Goal: Task Accomplishment & Management: Manage account settings

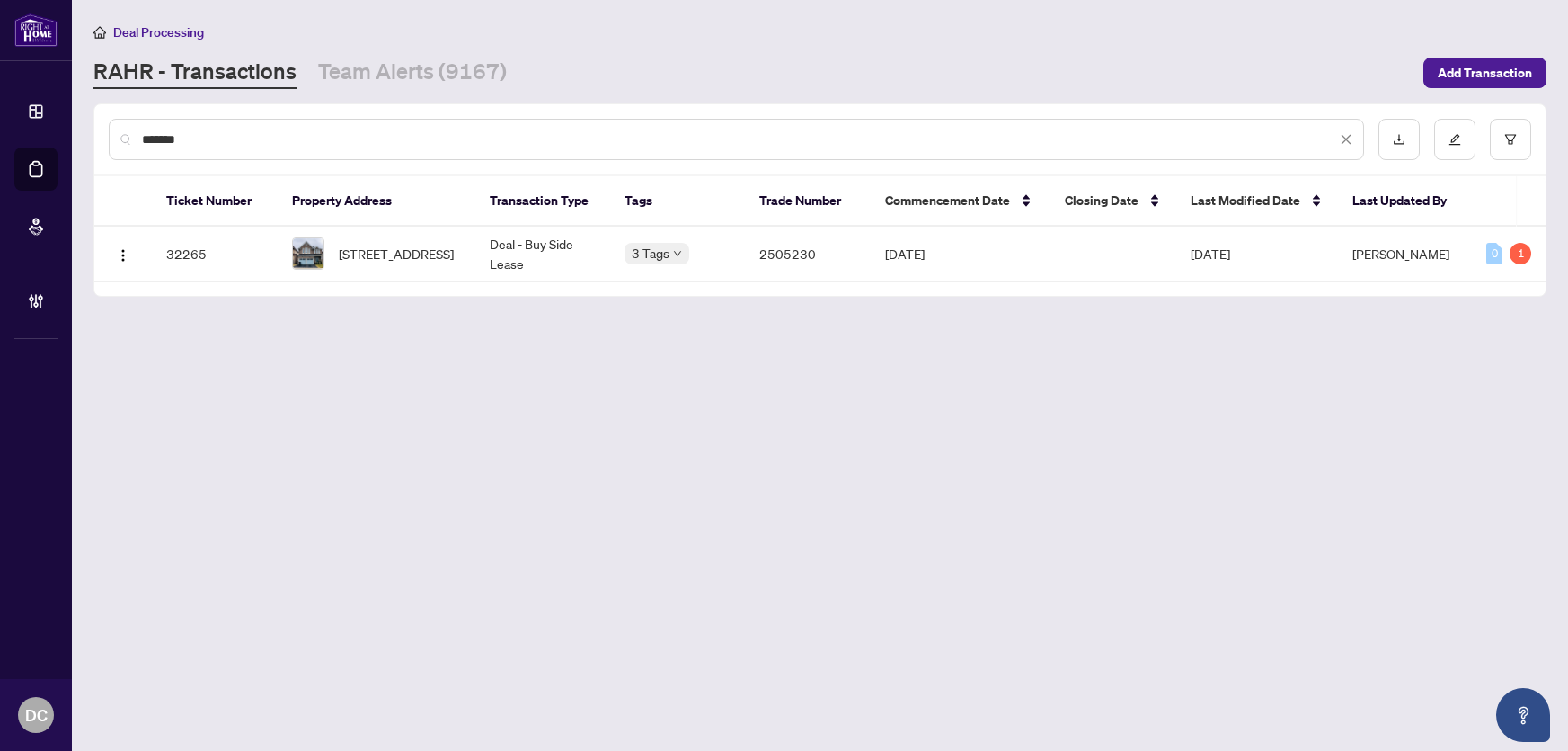
click at [74, 135] on main "Deal Processing [PERSON_NAME] - Transactions Team Alerts (9167) Add Transaction…" at bounding box center [820, 376] width 1496 height 751
type input "*******"
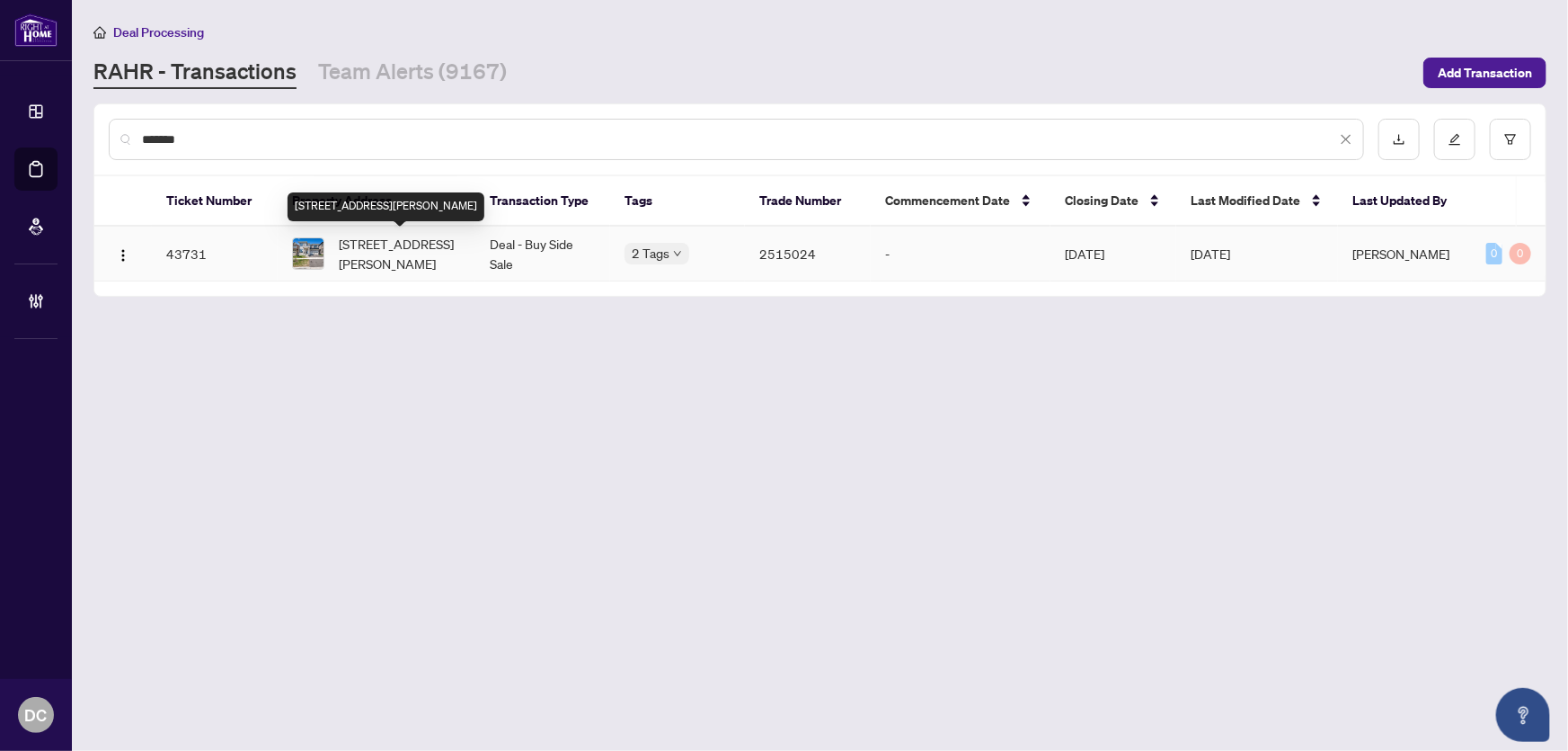
click at [435, 265] on span "[STREET_ADDRESS][PERSON_NAME]" at bounding box center [399, 253] width 122 height 40
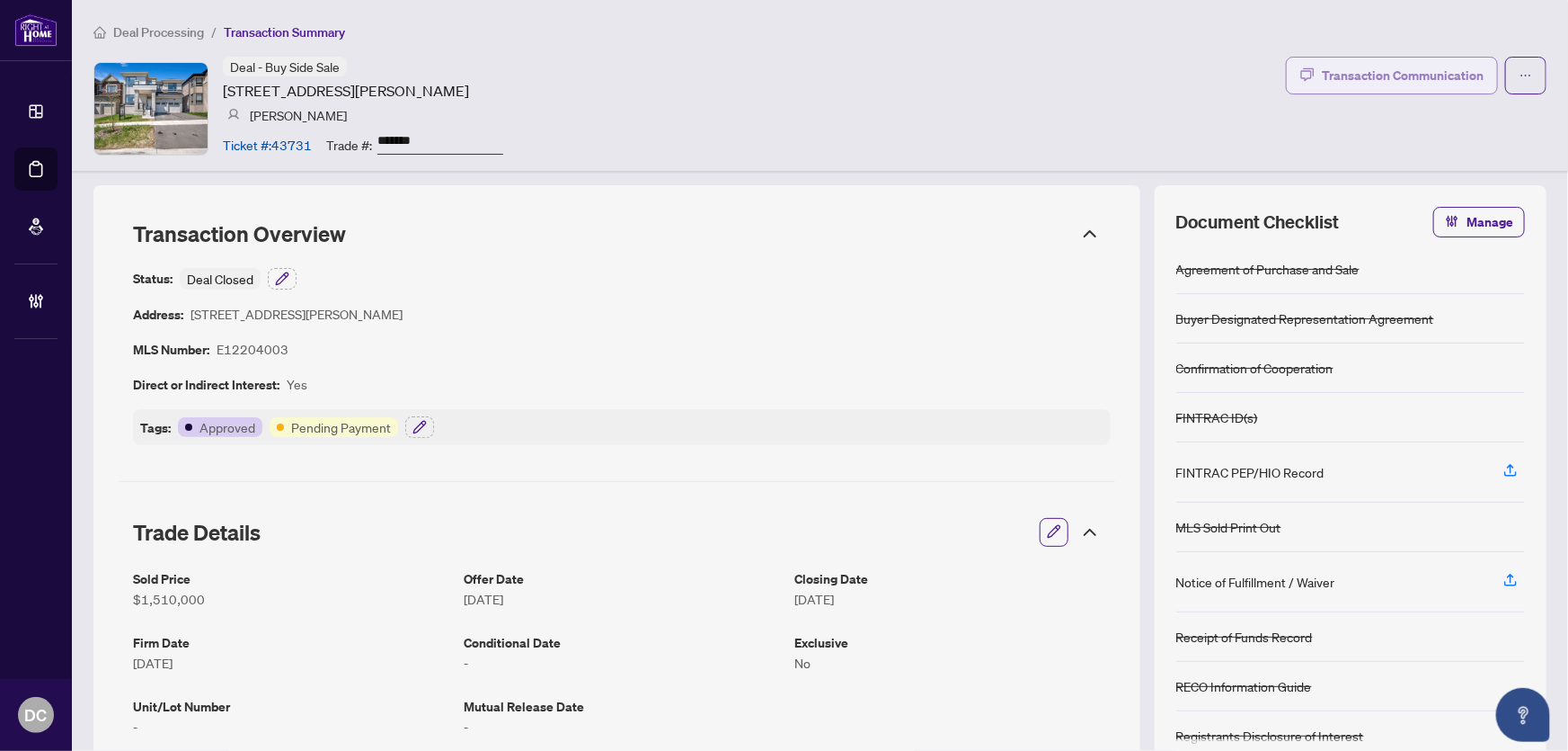
click at [1386, 80] on div "Transaction Communication" at bounding box center [1403, 75] width 162 height 29
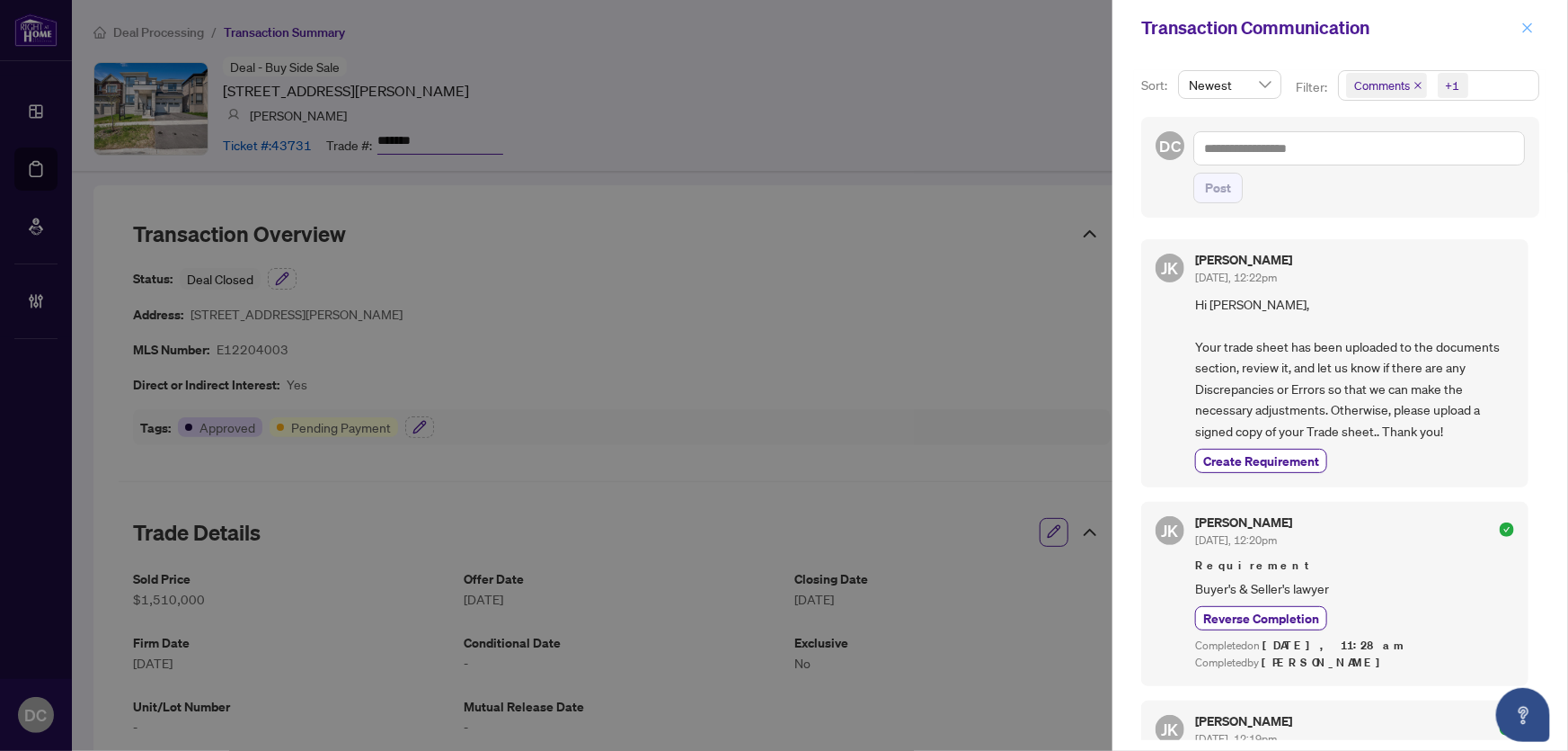
click at [1533, 38] on span "button" at bounding box center [1528, 28] width 13 height 29
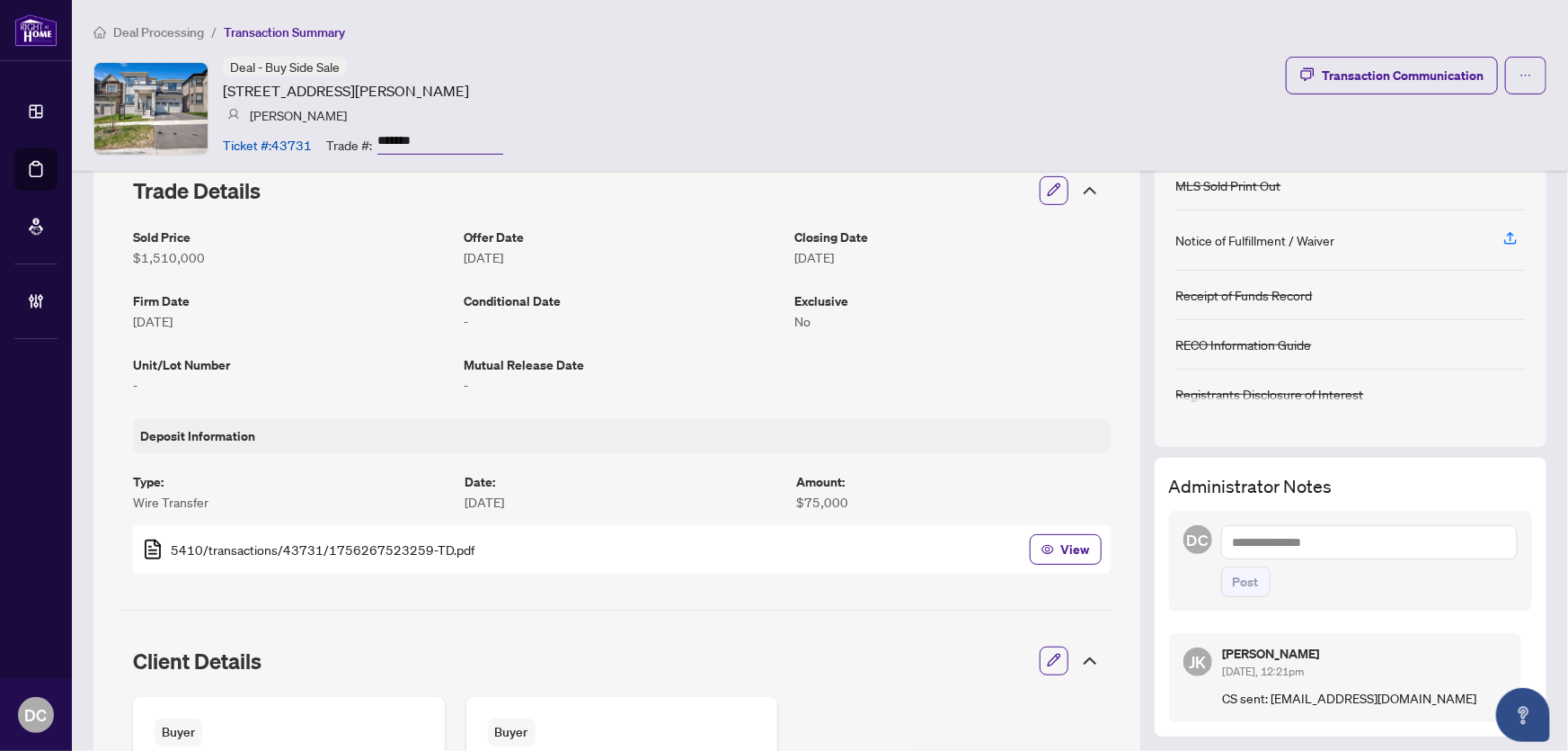
scroll to position [163, 0]
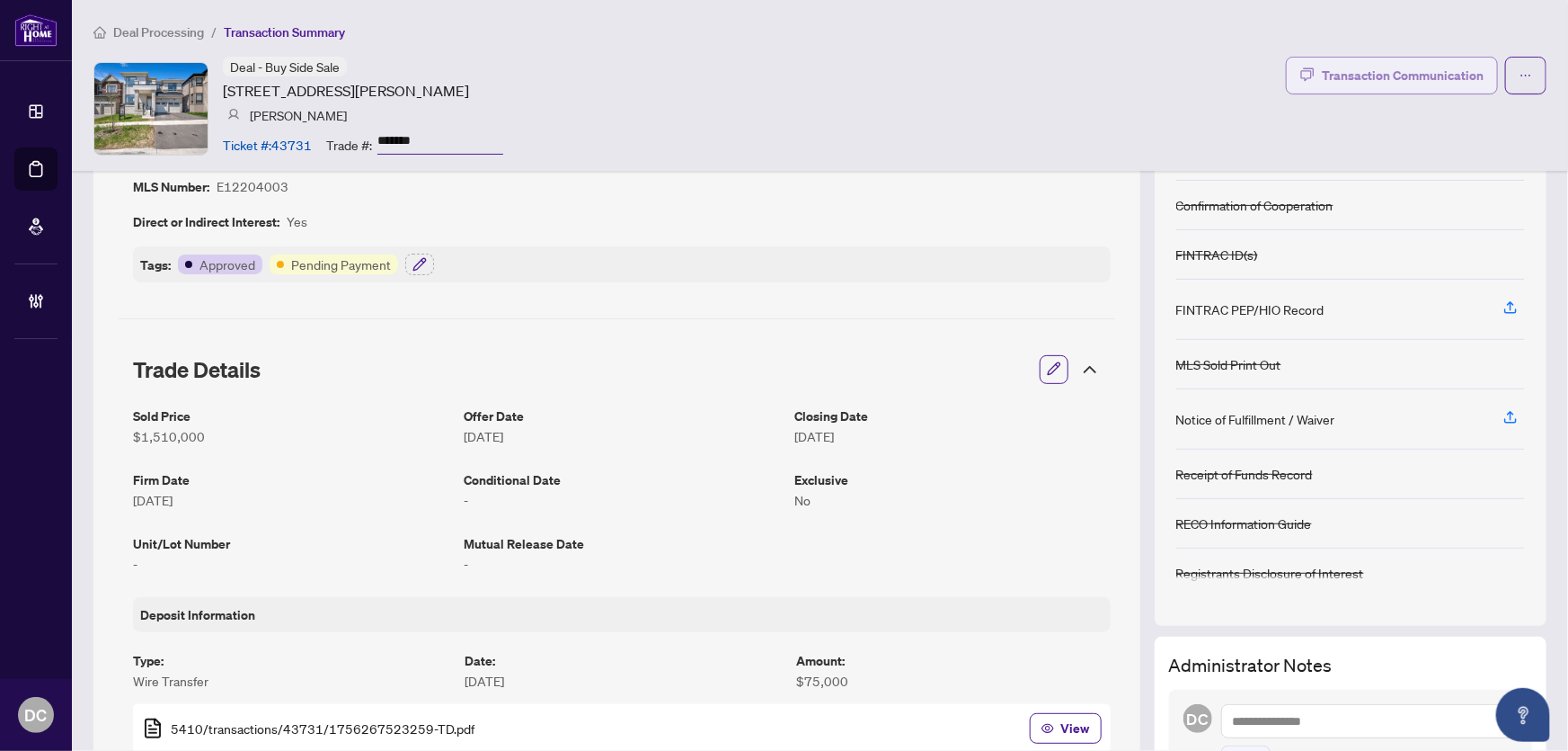
click at [1394, 86] on div "Transaction Communication" at bounding box center [1403, 75] width 162 height 29
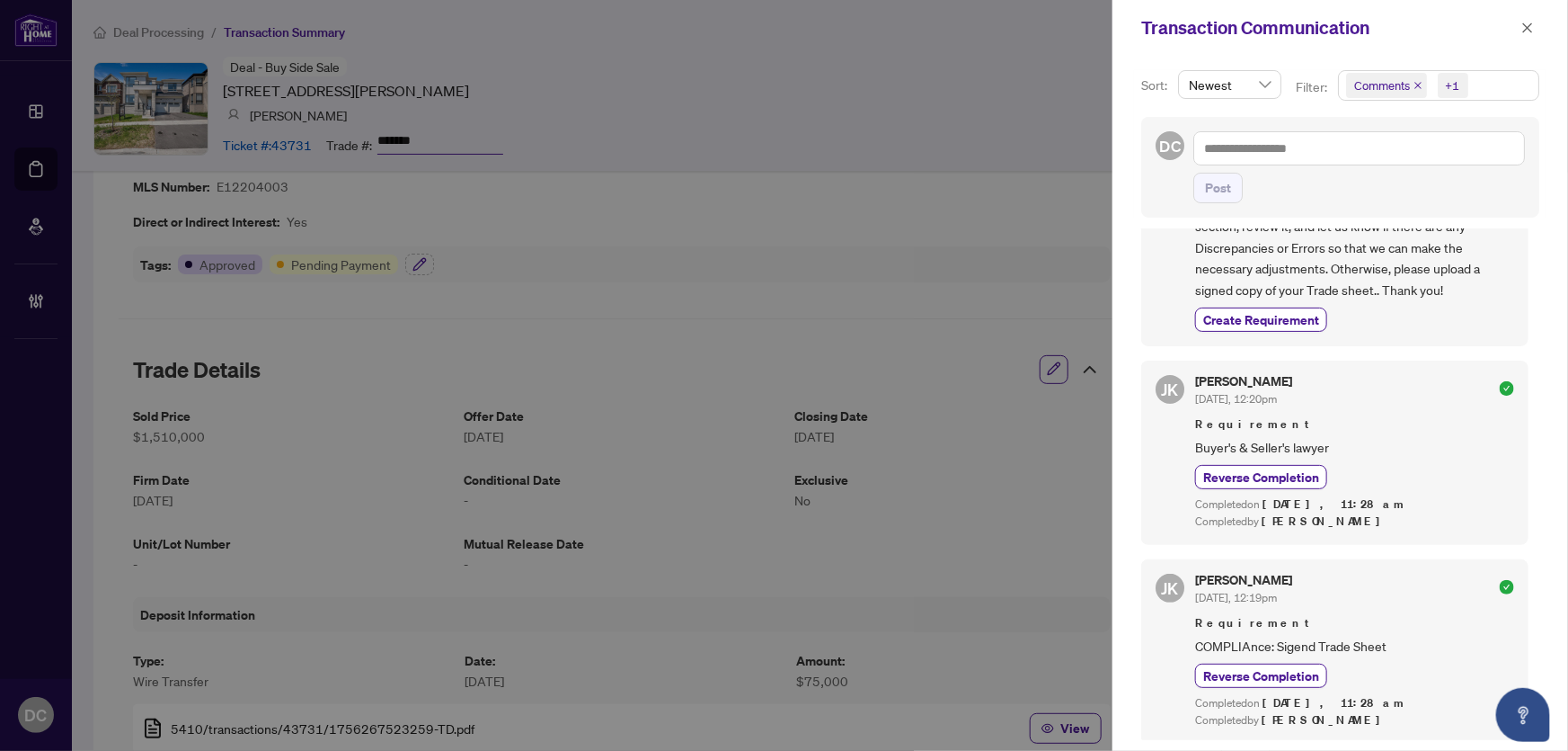
scroll to position [0, 0]
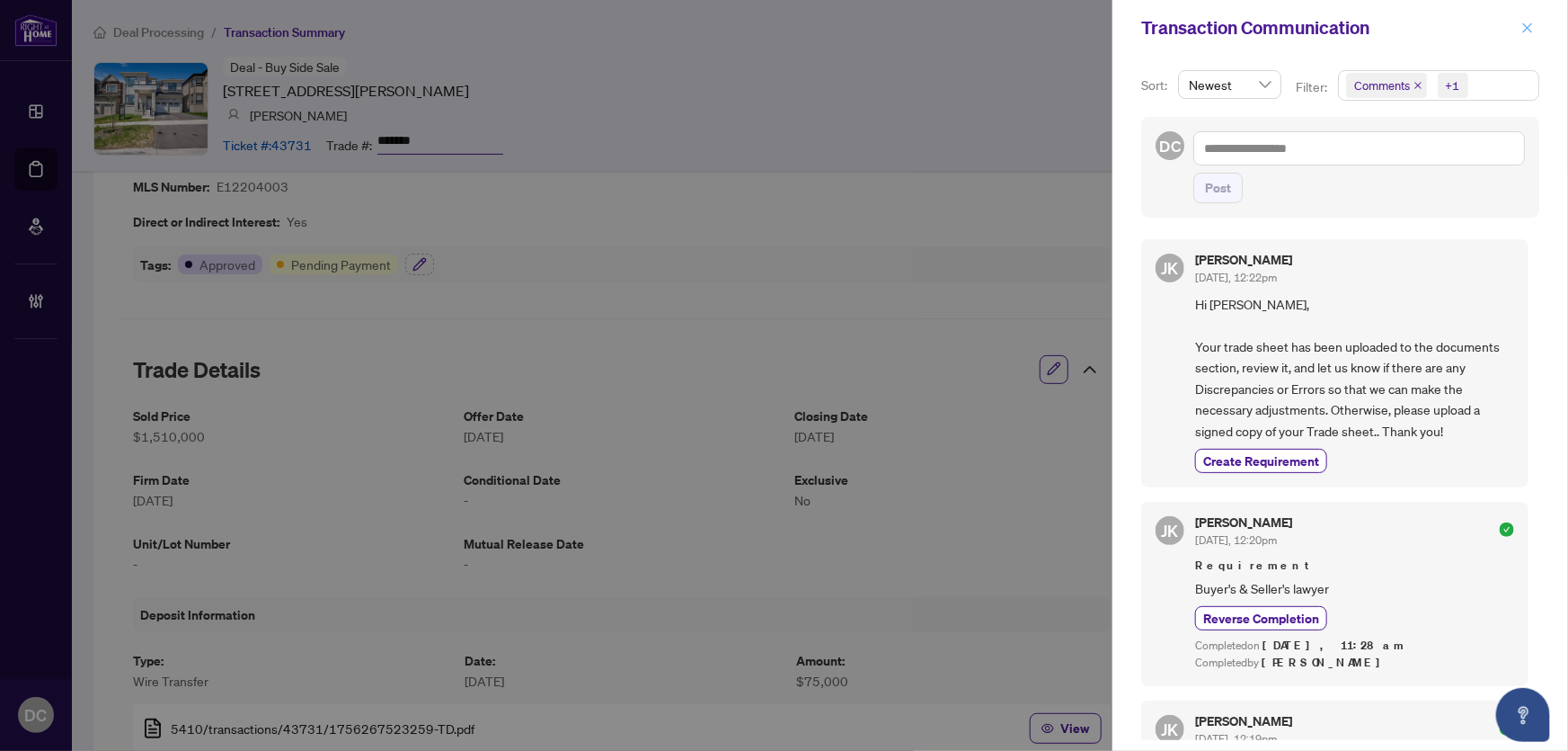
click at [1522, 33] on span "button" at bounding box center [1528, 28] width 13 height 29
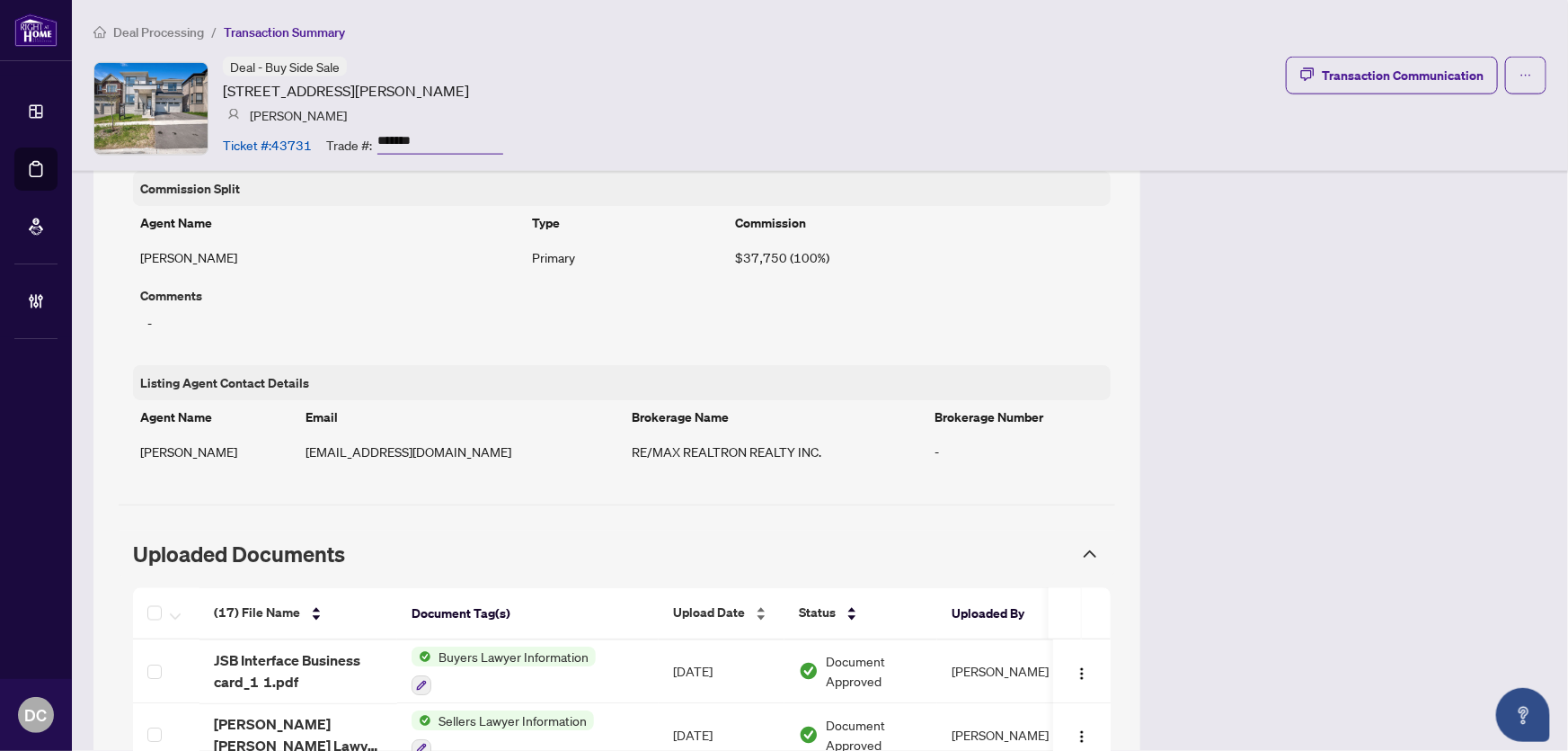
scroll to position [1634, 0]
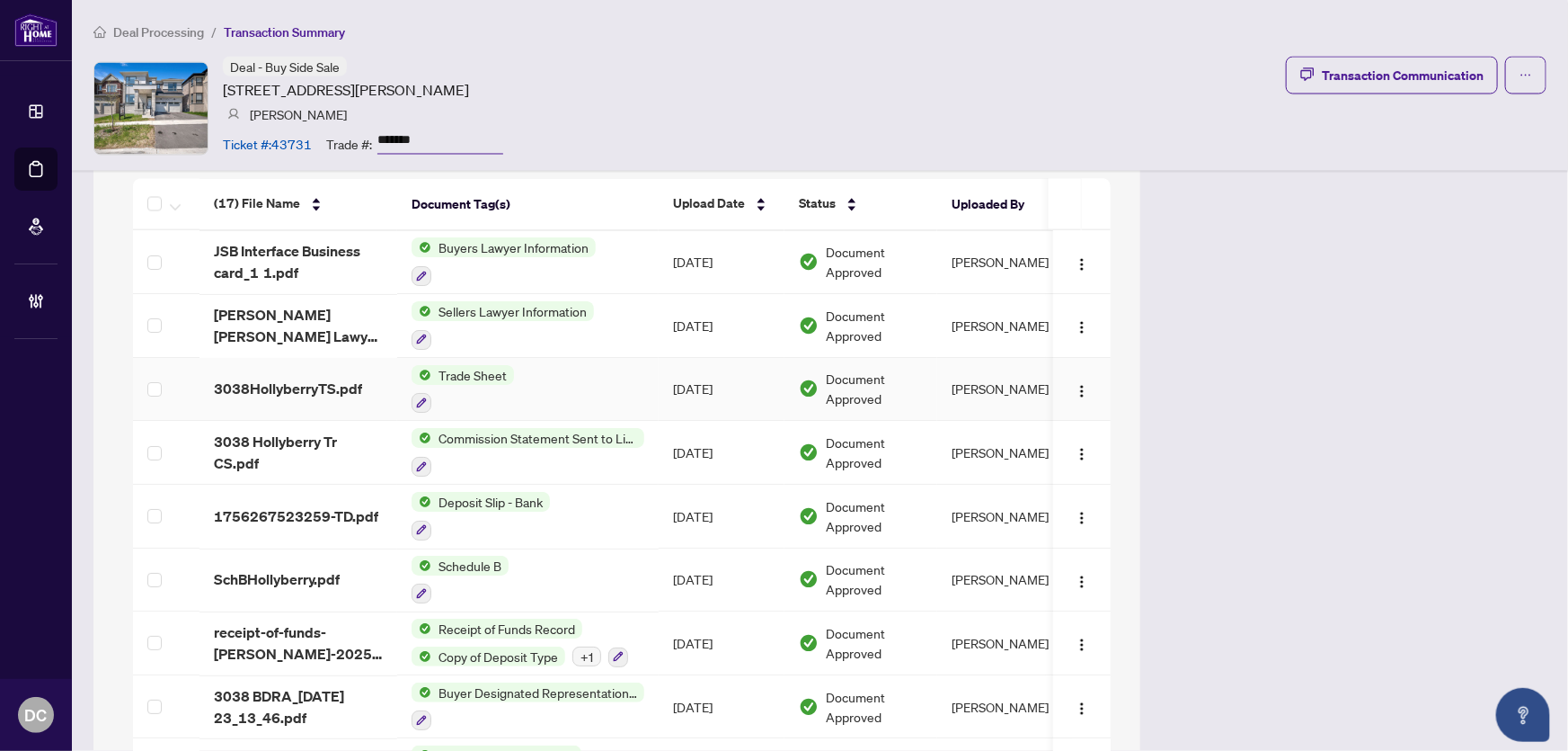
click at [622, 389] on td "Trade Sheet" at bounding box center [528, 390] width 262 height 64
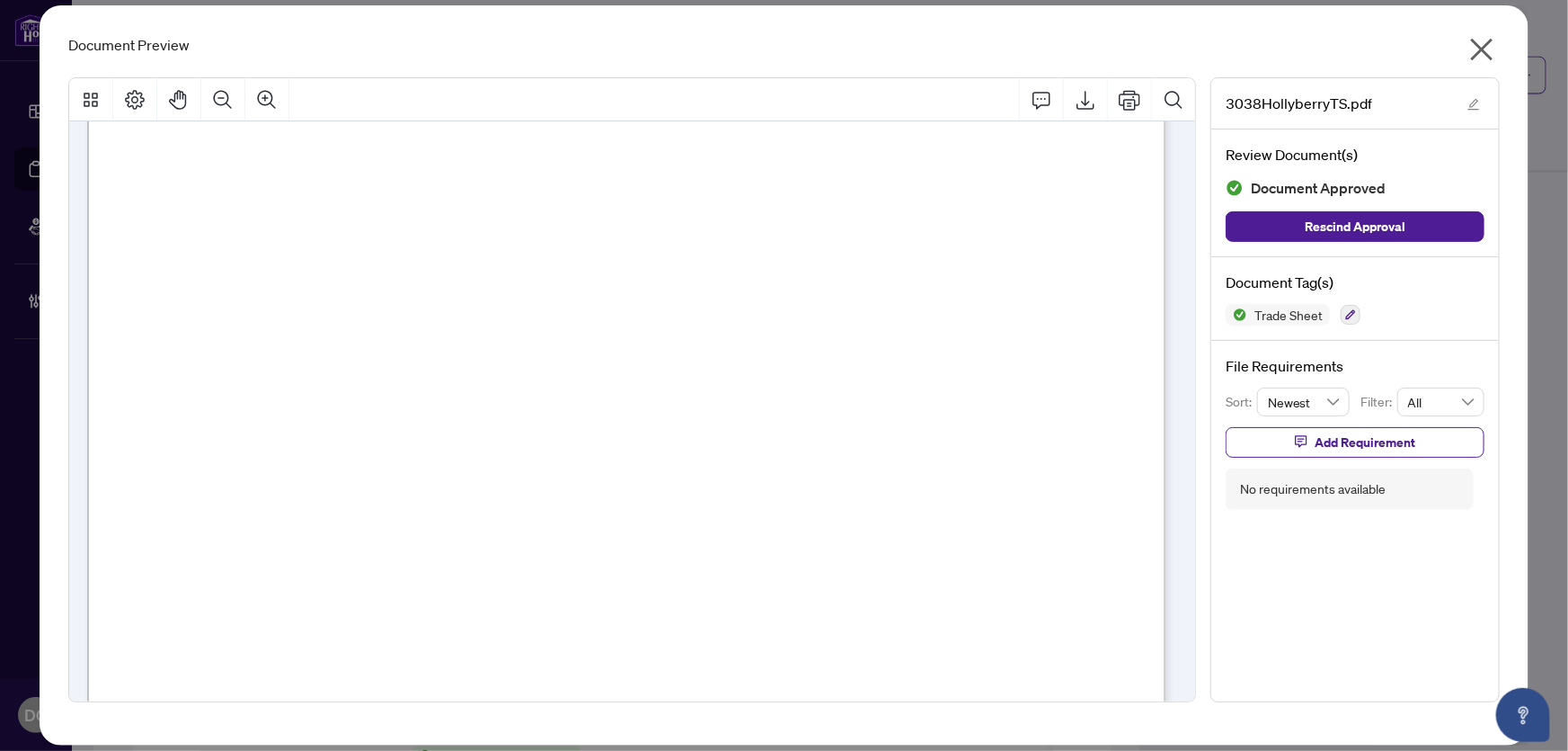
scroll to position [572, 0]
click at [1496, 31] on div "Document Preview 3038HollyberryTS.pdf Review Document(s) Document Approved Resc…" at bounding box center [785, 376] width 1490 height 740
click at [1494, 41] on icon "close" at bounding box center [1481, 49] width 29 height 29
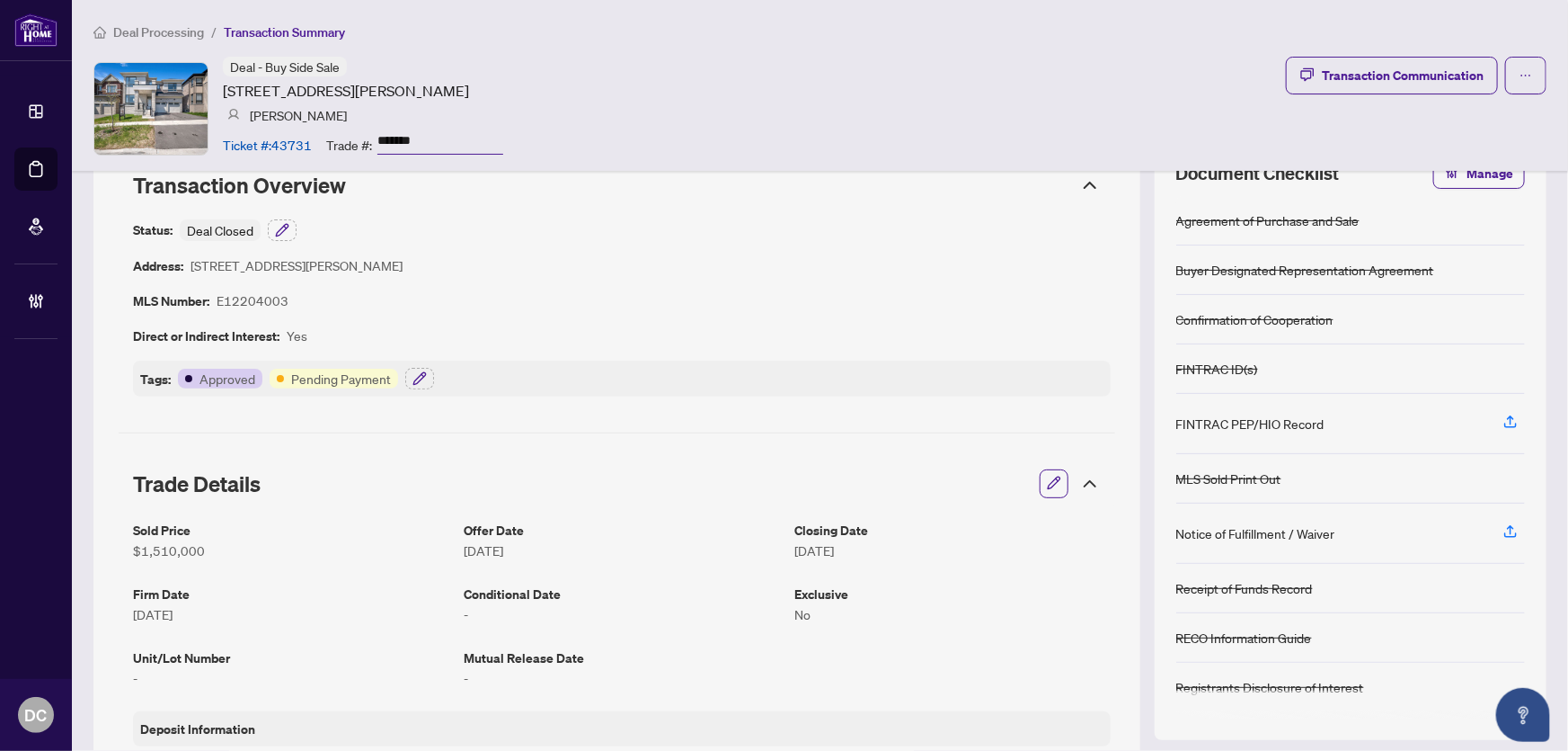
scroll to position [0, 0]
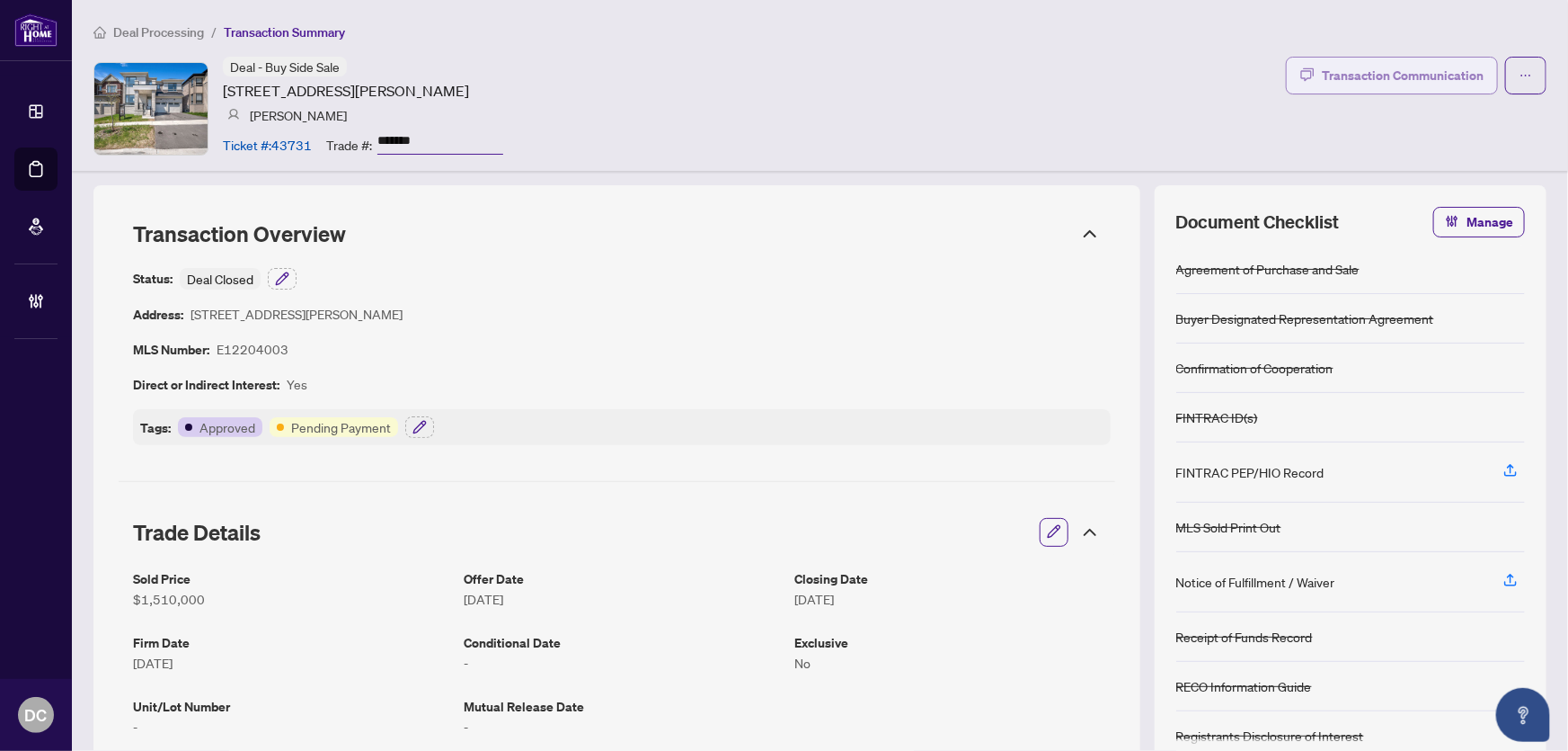
click at [1420, 74] on div "Transaction Communication" at bounding box center [1403, 75] width 162 height 29
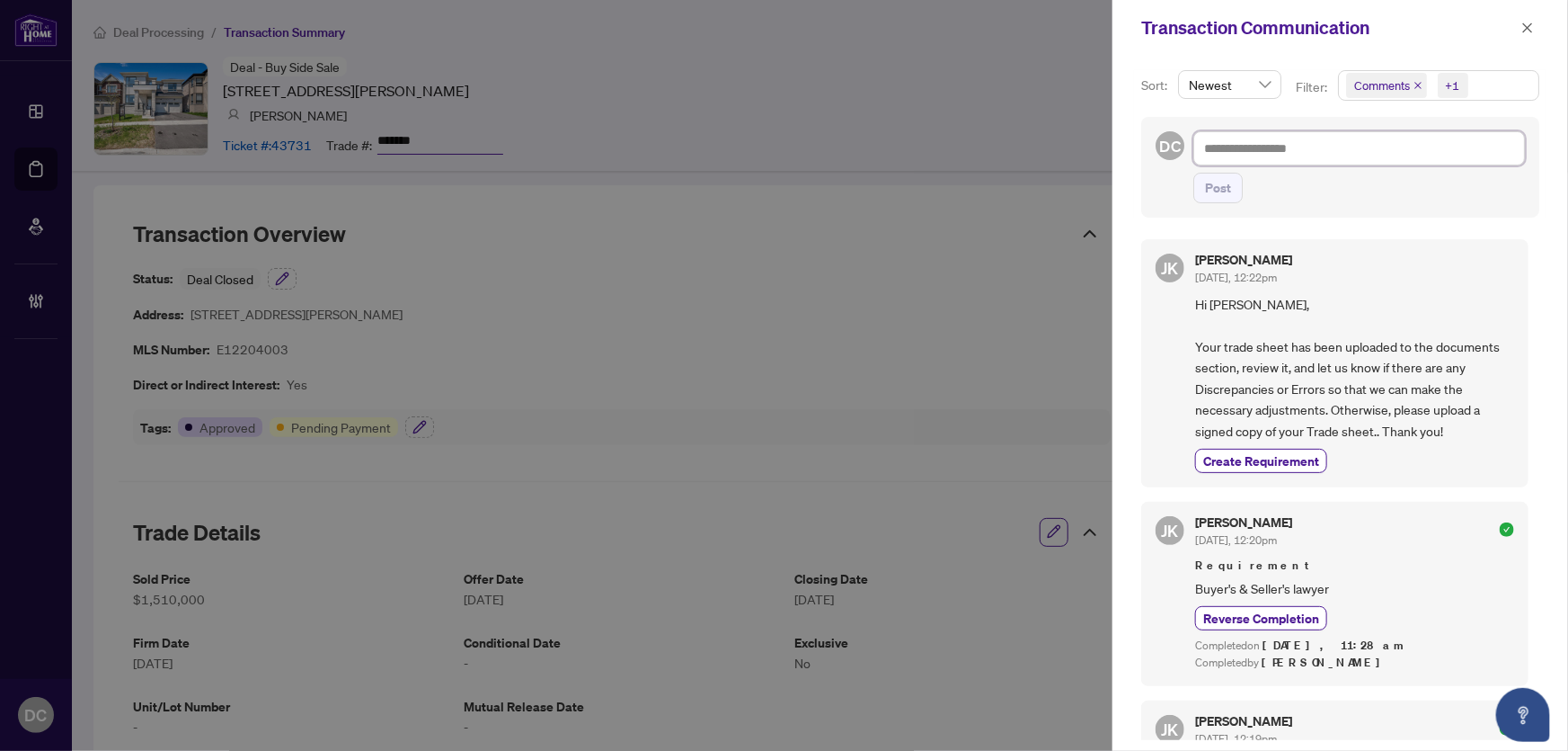
click at [1391, 153] on textarea at bounding box center [1359, 148] width 332 height 34
click at [1527, 32] on icon "close" at bounding box center [1528, 28] width 13 height 13
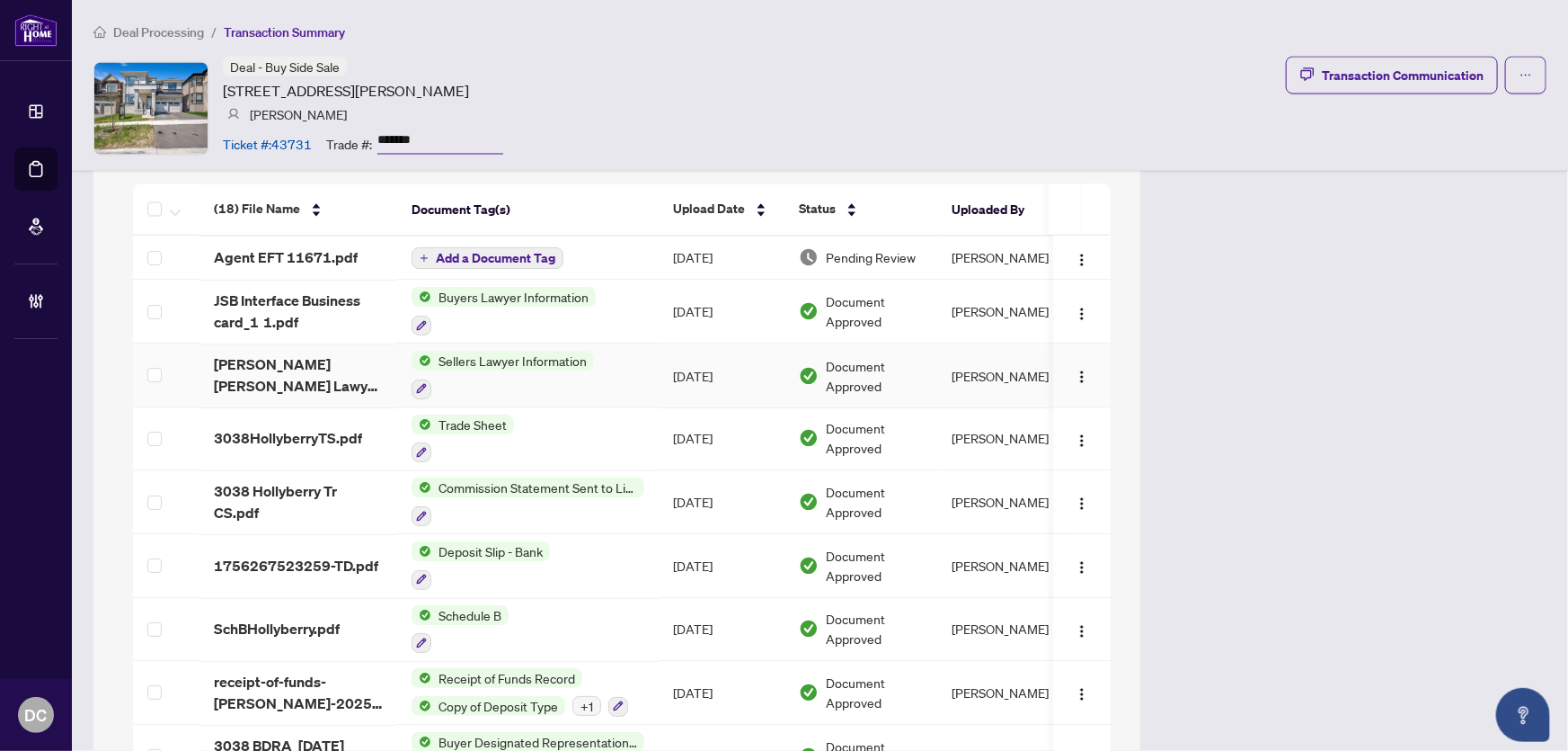
scroll to position [1593, 0]
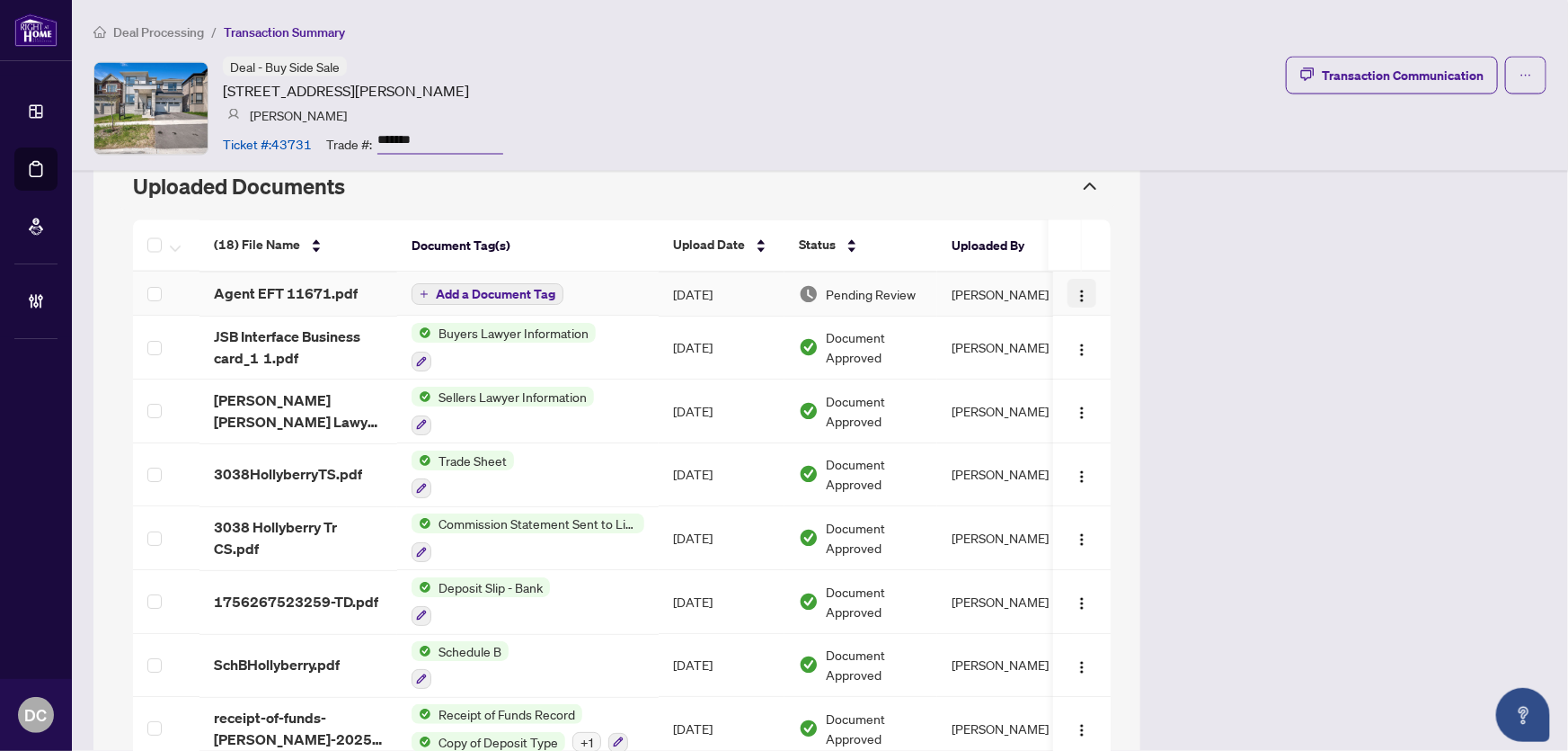
click at [1074, 285] on span "button" at bounding box center [1082, 293] width 15 height 19
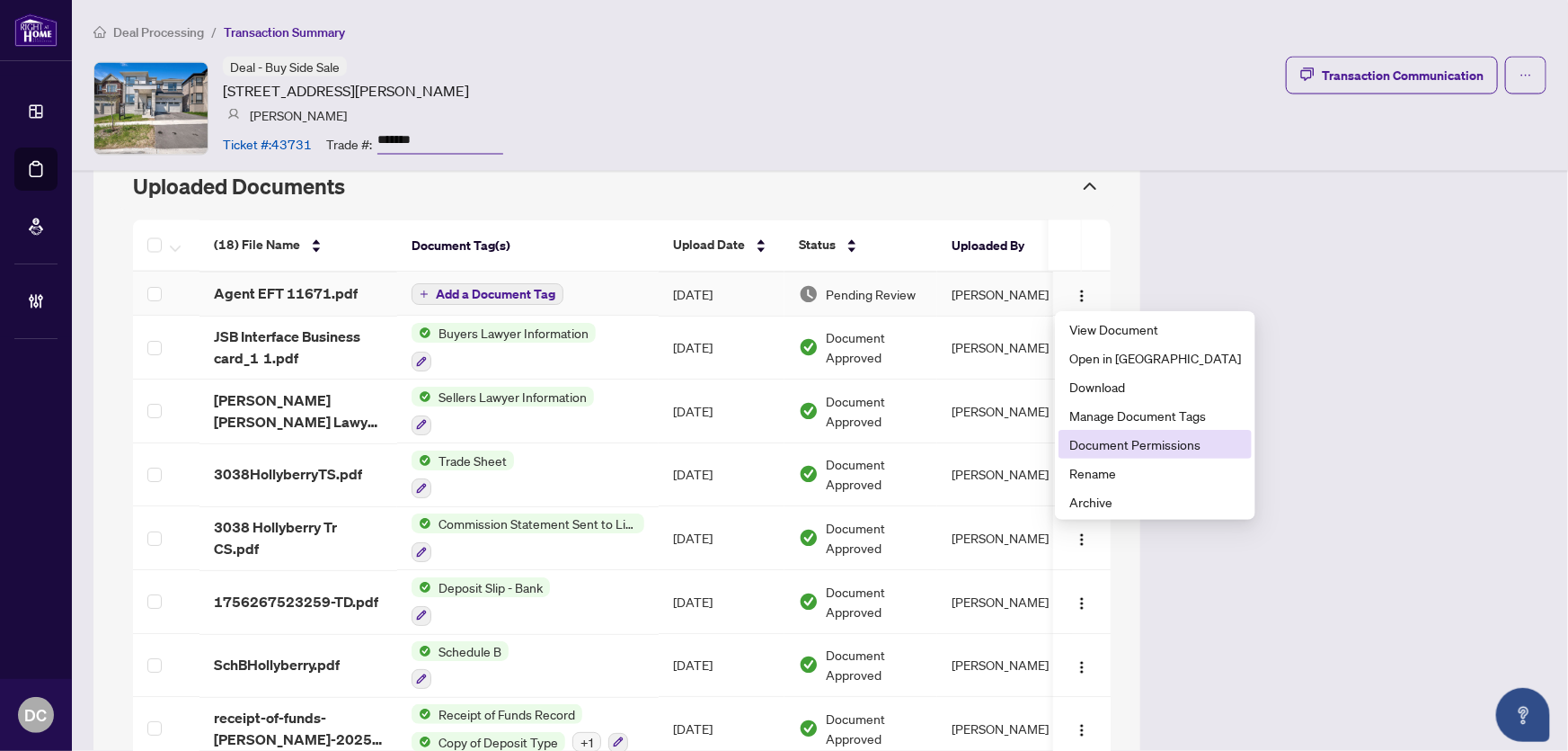
click at [1115, 449] on span "Document Permissions" at bounding box center [1156, 443] width 172 height 19
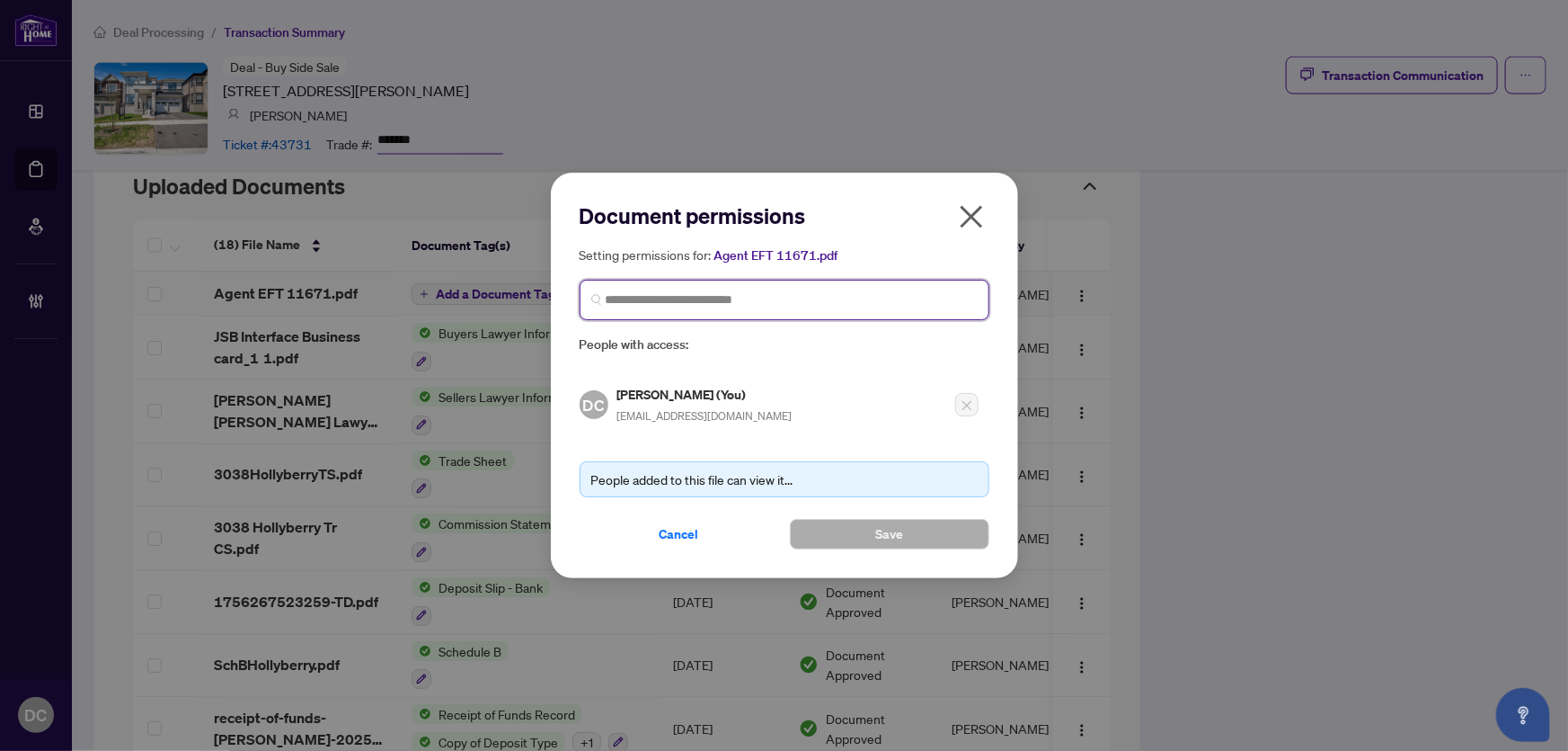
click at [912, 299] on input "search" at bounding box center [791, 300] width 372 height 18
type input "*********"
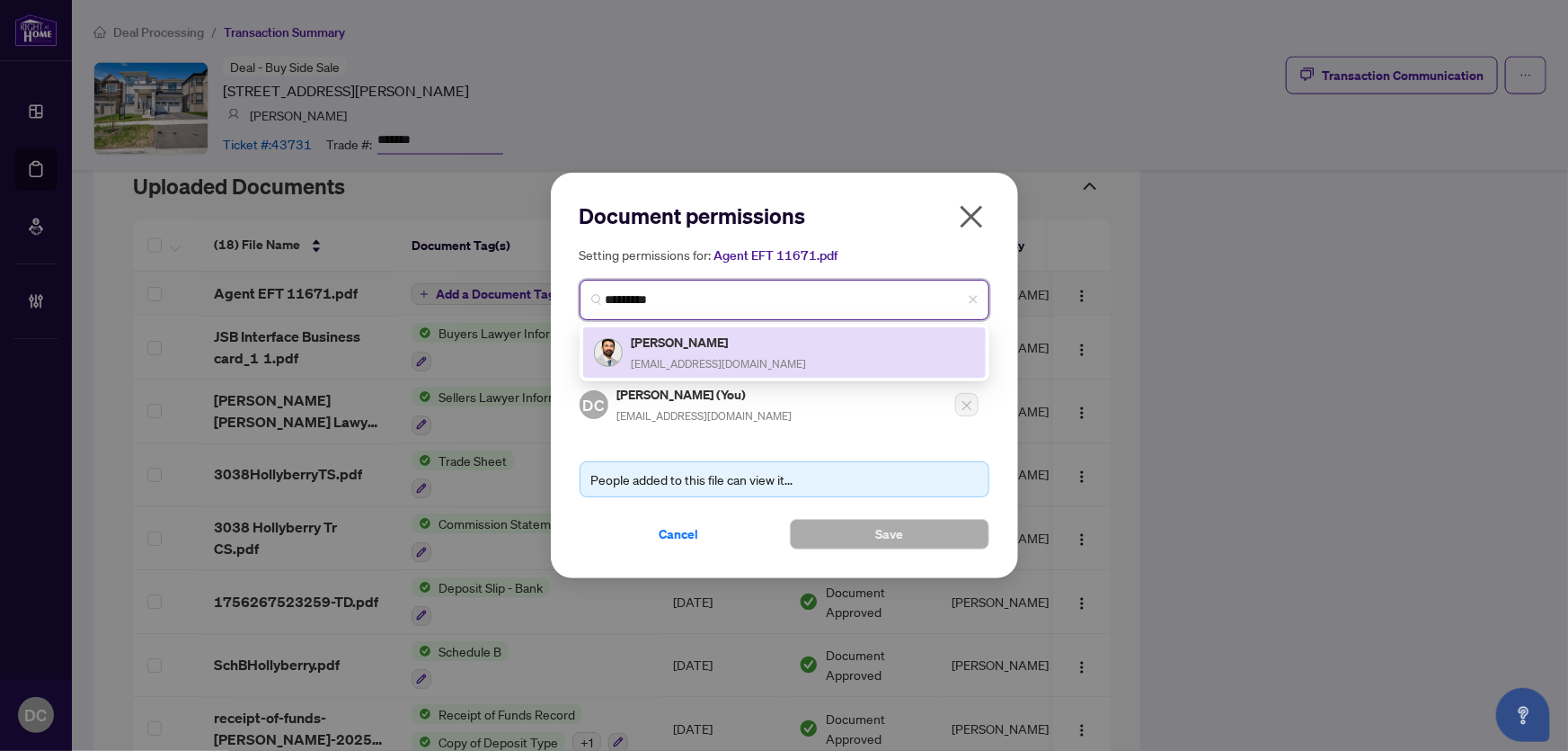
click at [840, 351] on div "[PERSON_NAME] [EMAIL_ADDRESS][DOMAIN_NAME]" at bounding box center [784, 352] width 381 height 42
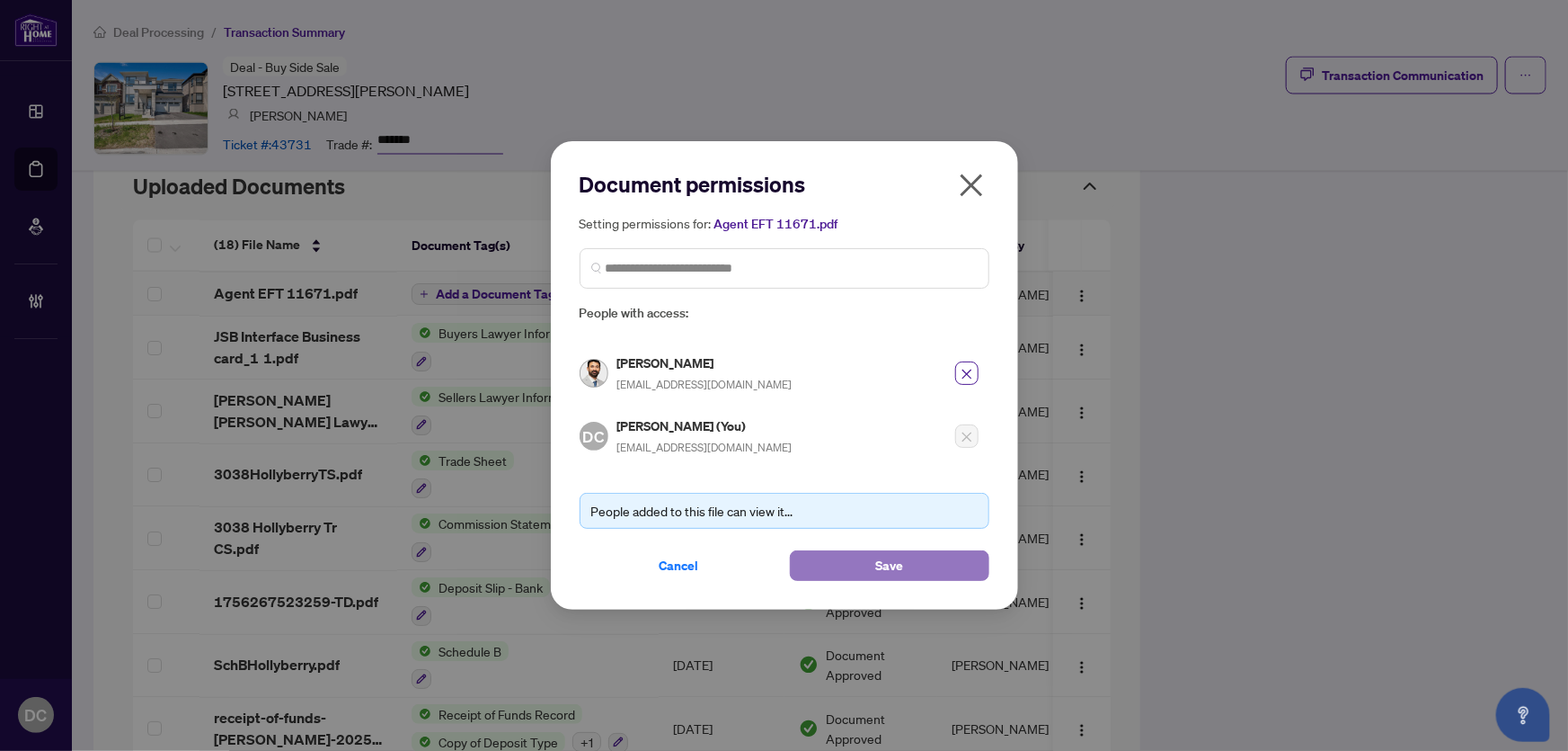
click at [885, 569] on span "Save" at bounding box center [889, 565] width 28 height 29
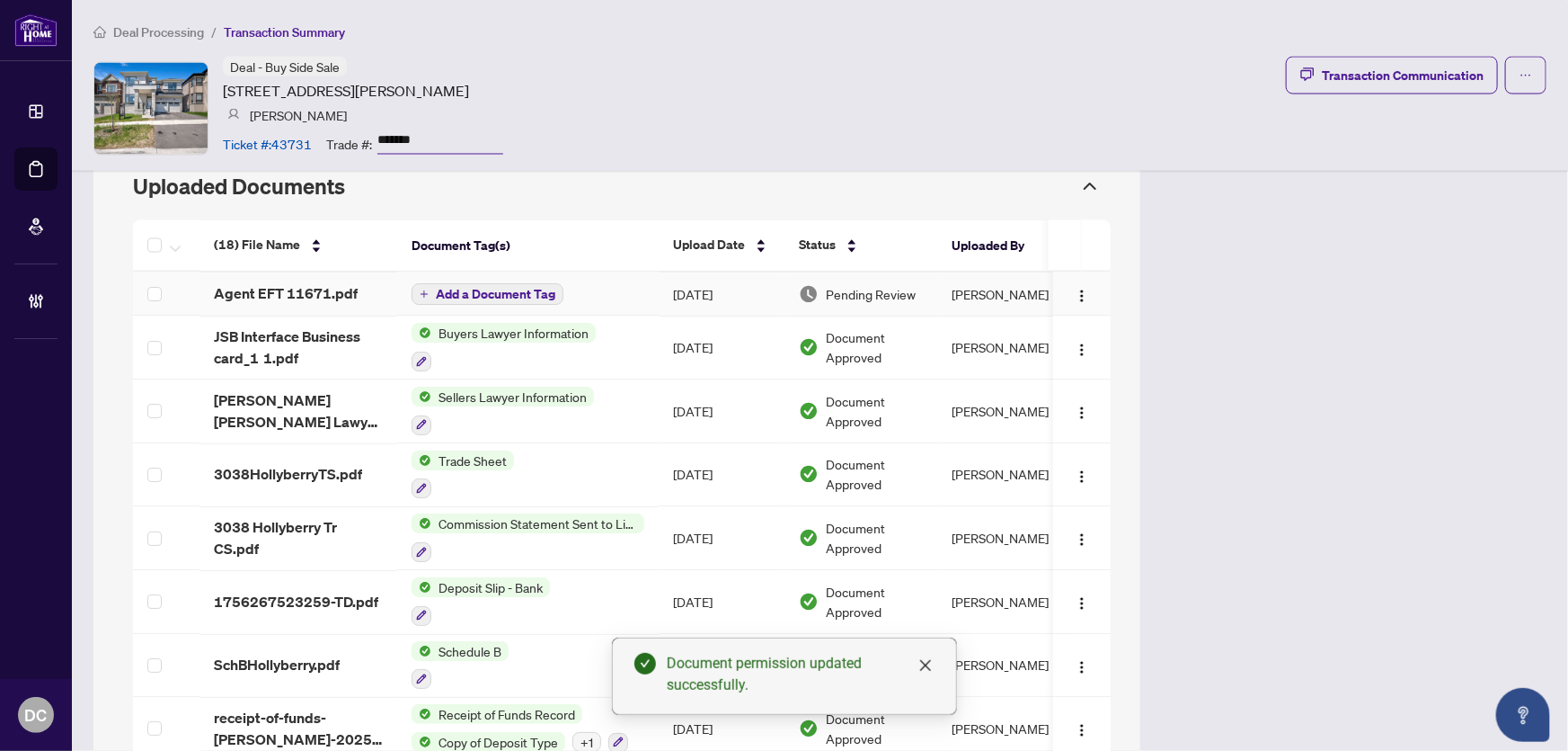
click at [423, 294] on icon "plus" at bounding box center [424, 295] width 9 height 9
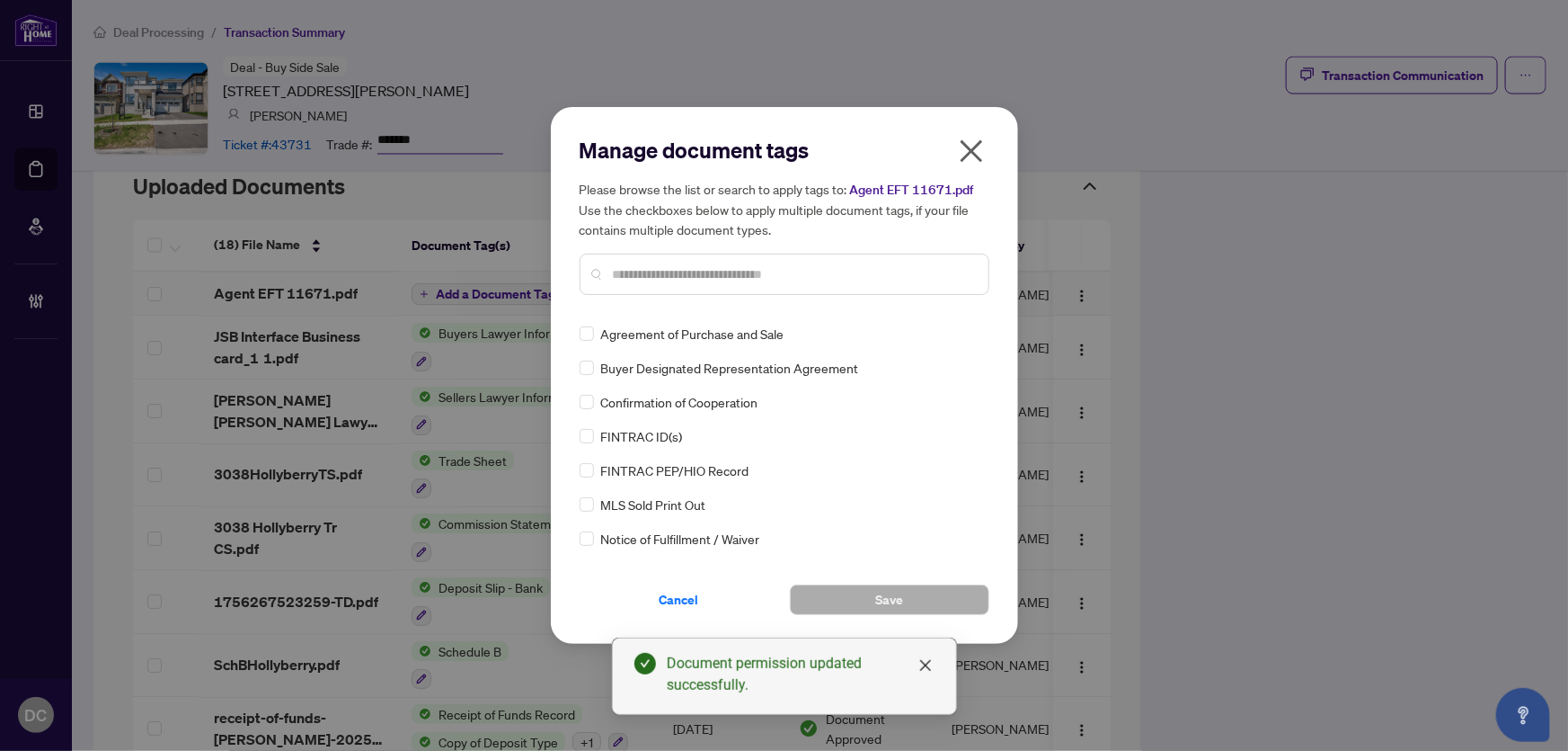
click at [765, 312] on div "Manage document tags Please browse the list or search to apply tags to: Agent E…" at bounding box center [784, 376] width 410 height 479
click at [765, 277] on input "text" at bounding box center [793, 274] width 361 height 19
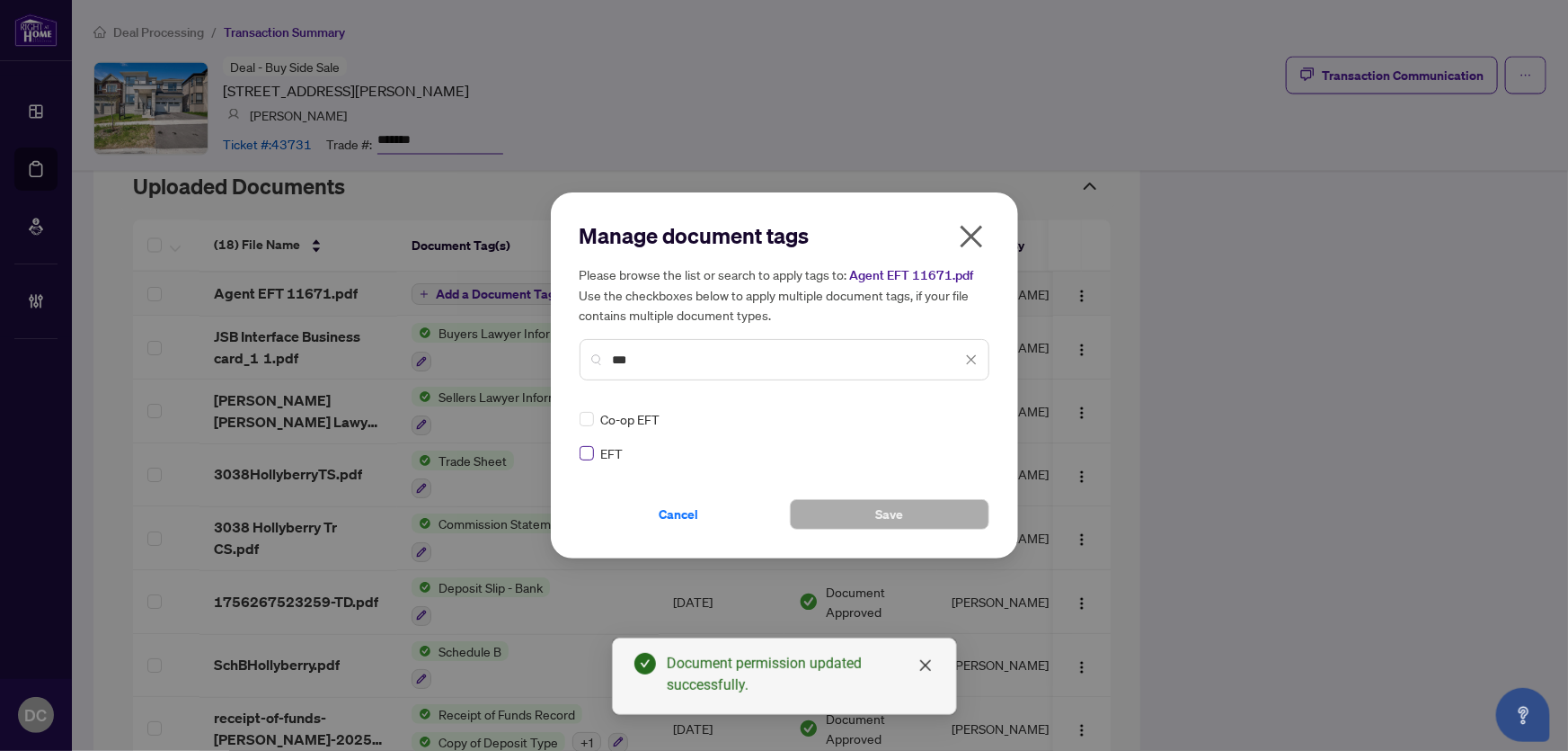
type input "***"
click at [586, 445] on label at bounding box center [587, 452] width 15 height 19
click at [971, 410] on div at bounding box center [961, 418] width 34 height 18
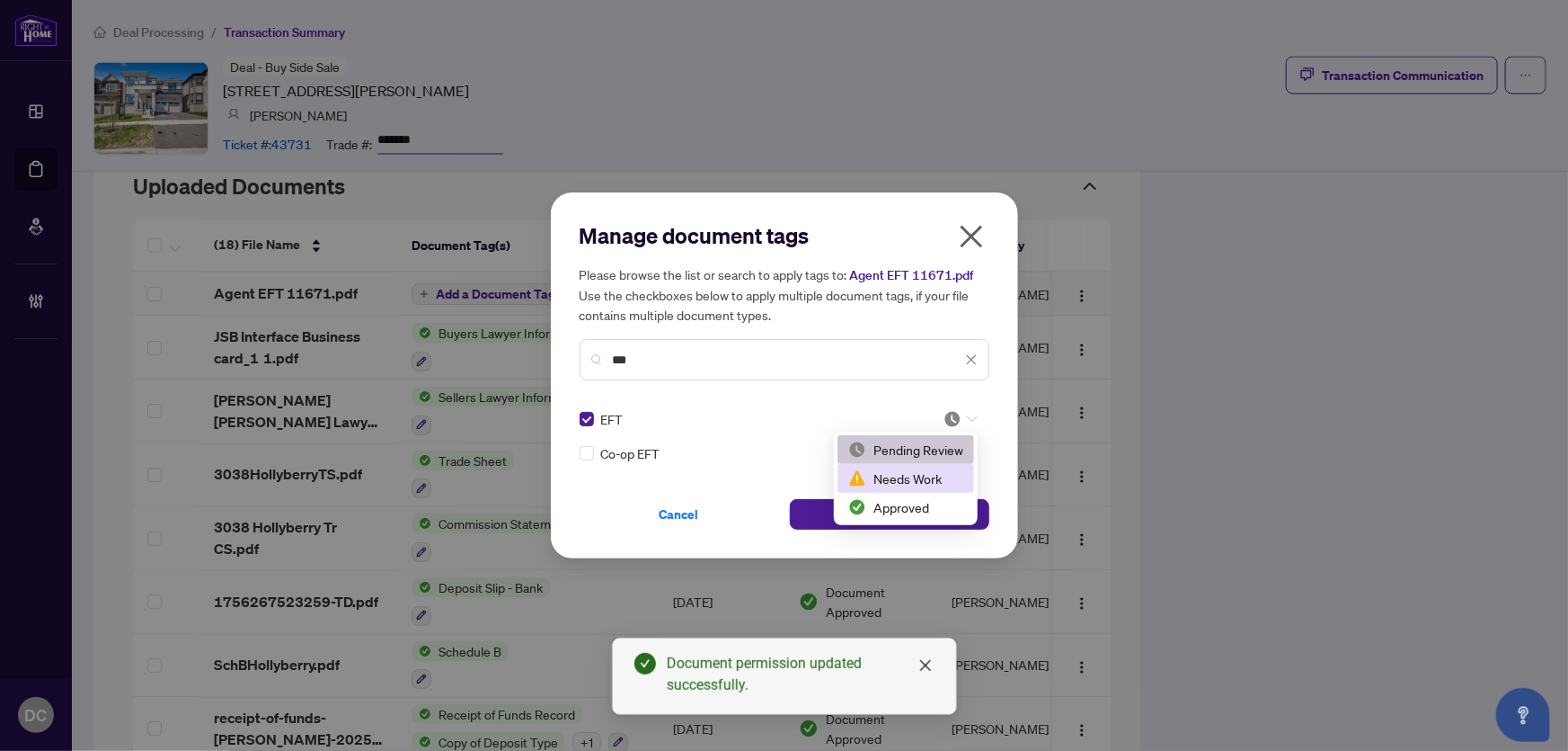
click at [924, 504] on div "Approved" at bounding box center [906, 507] width 115 height 19
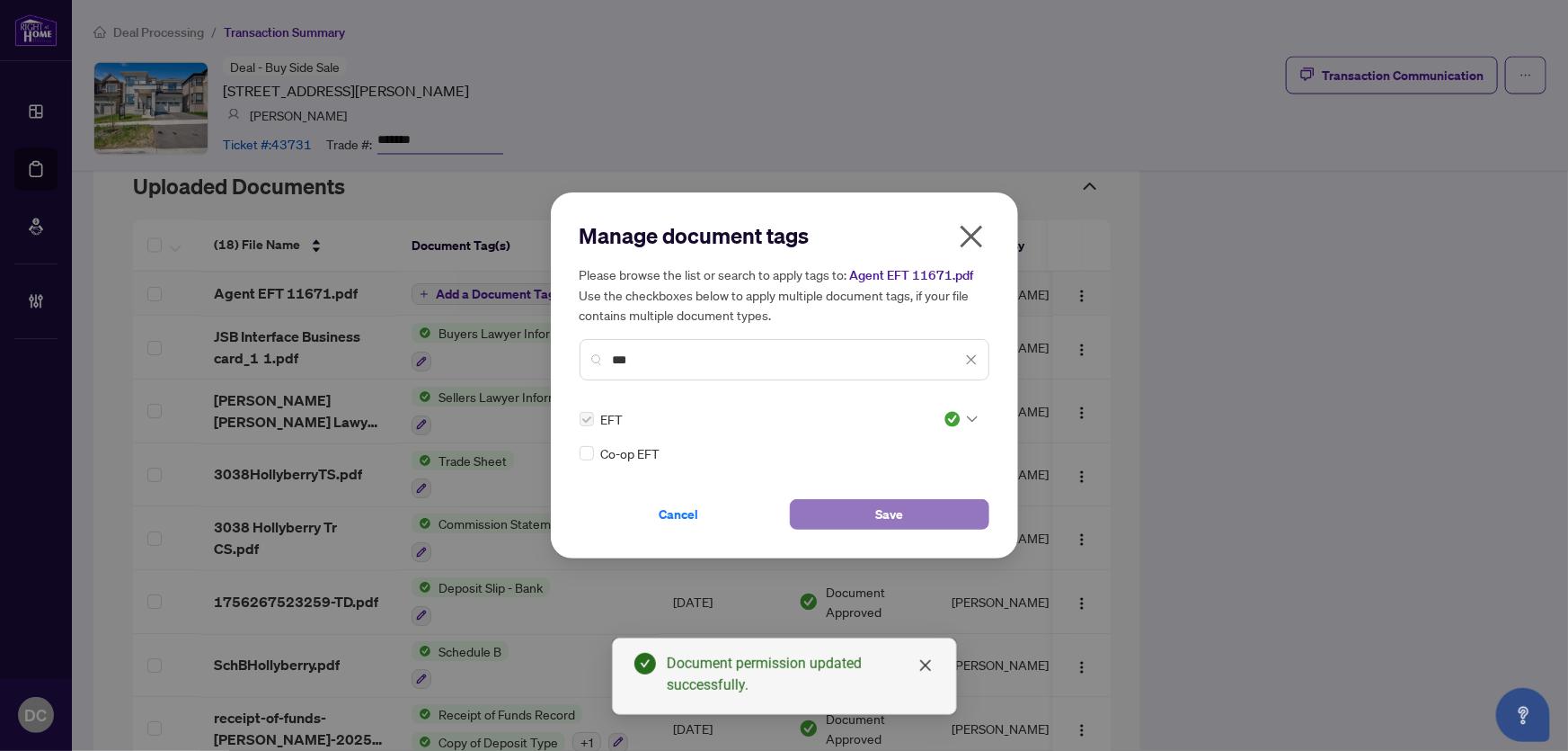
click at [922, 507] on button "Save" at bounding box center [889, 513] width 200 height 31
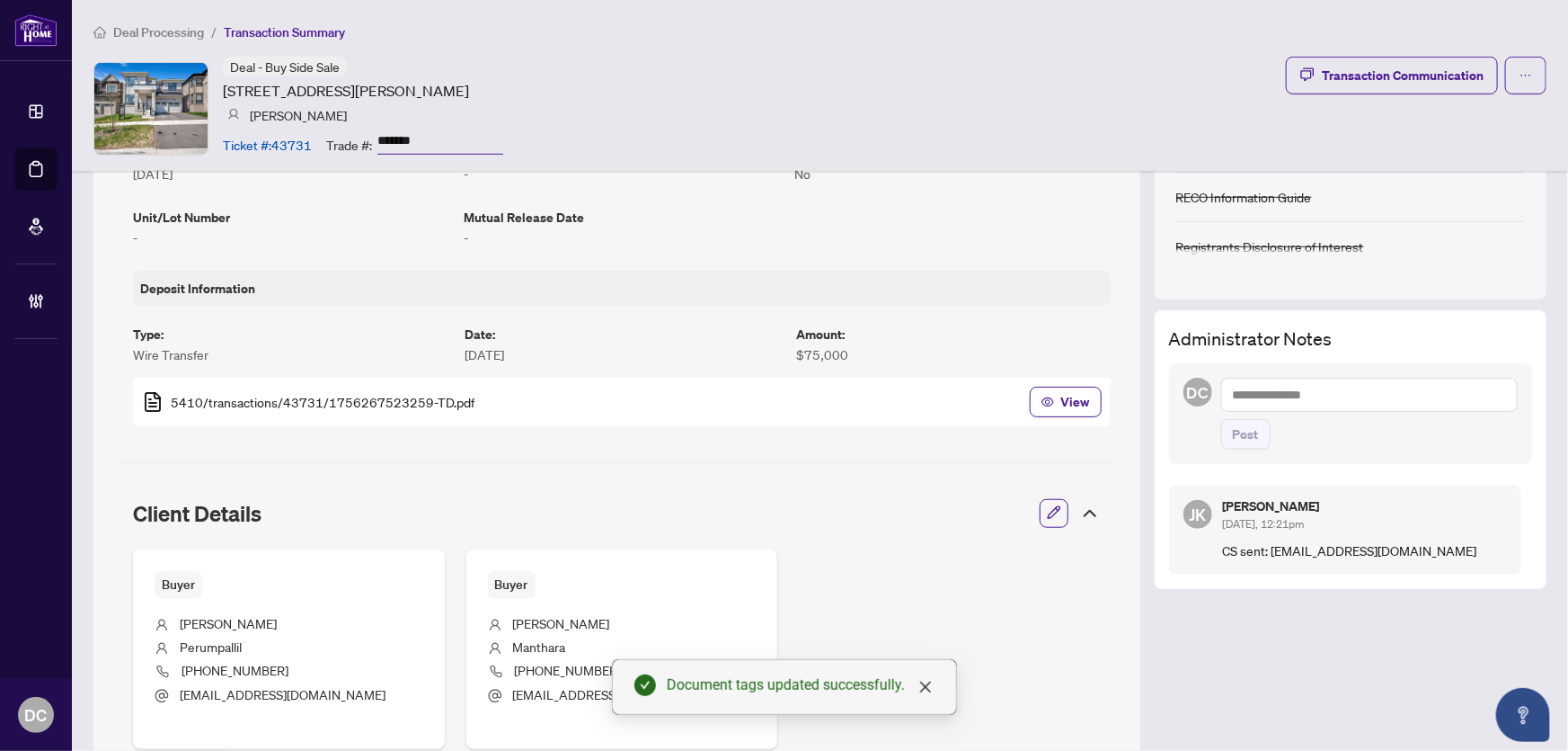
scroll to position [490, 0]
click at [1330, 393] on textarea at bounding box center [1369, 393] width 297 height 34
paste textarea "**********"
click at [1345, 389] on textarea "**********" at bounding box center [1369, 393] width 297 height 34
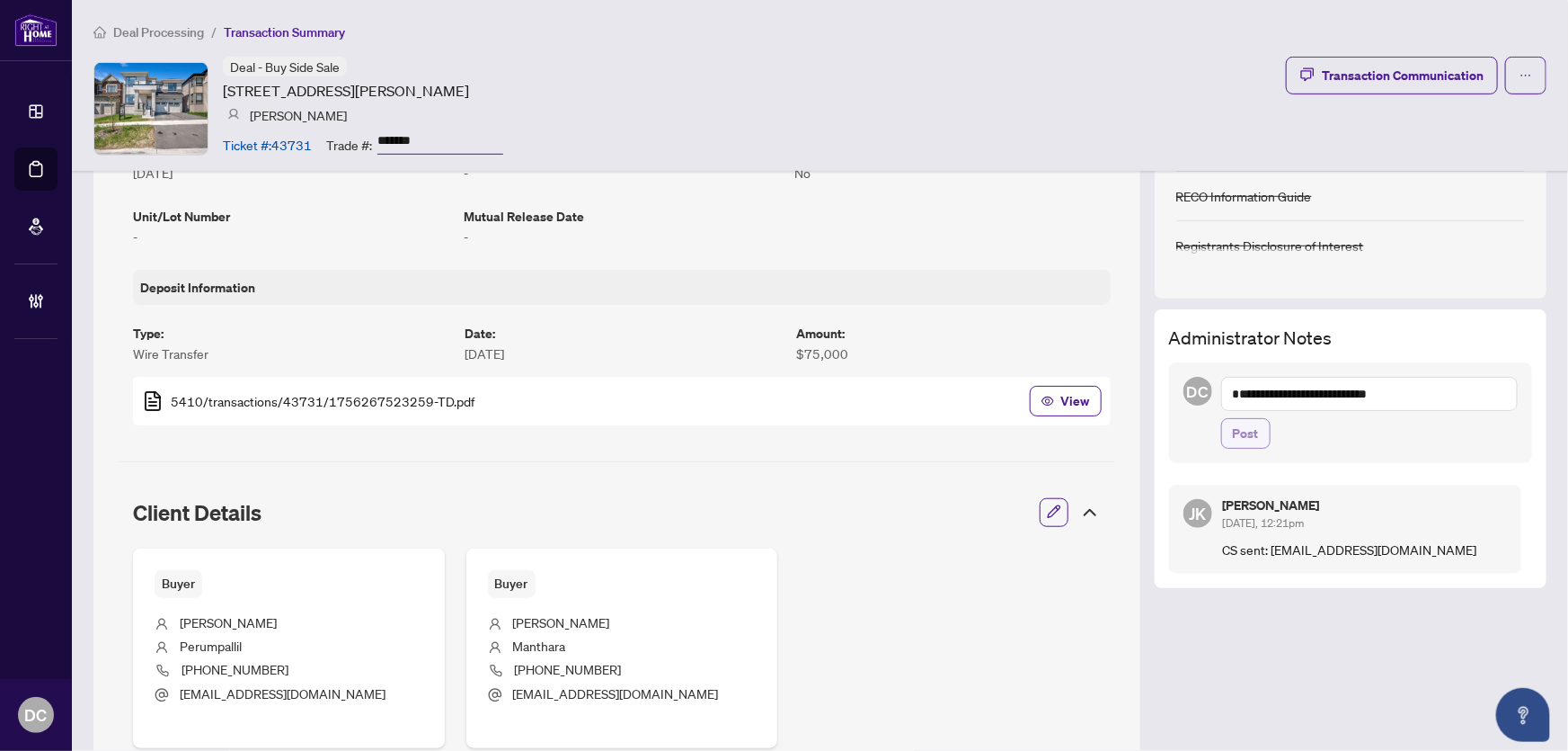
type textarea "**********"
click at [1239, 428] on span "Post" at bounding box center [1246, 433] width 26 height 29
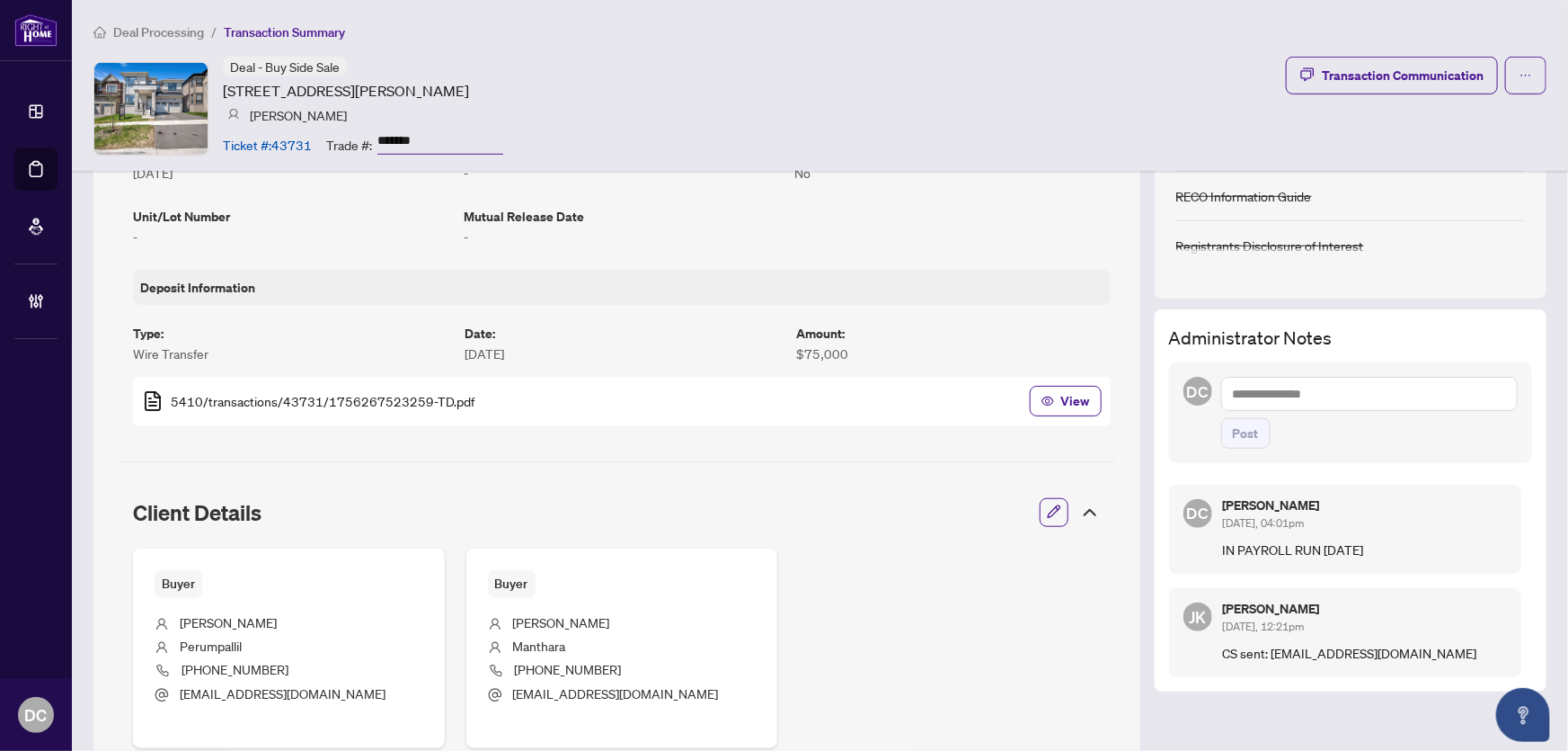
click at [1079, 513] on icon at bounding box center [1089, 511] width 21 height 21
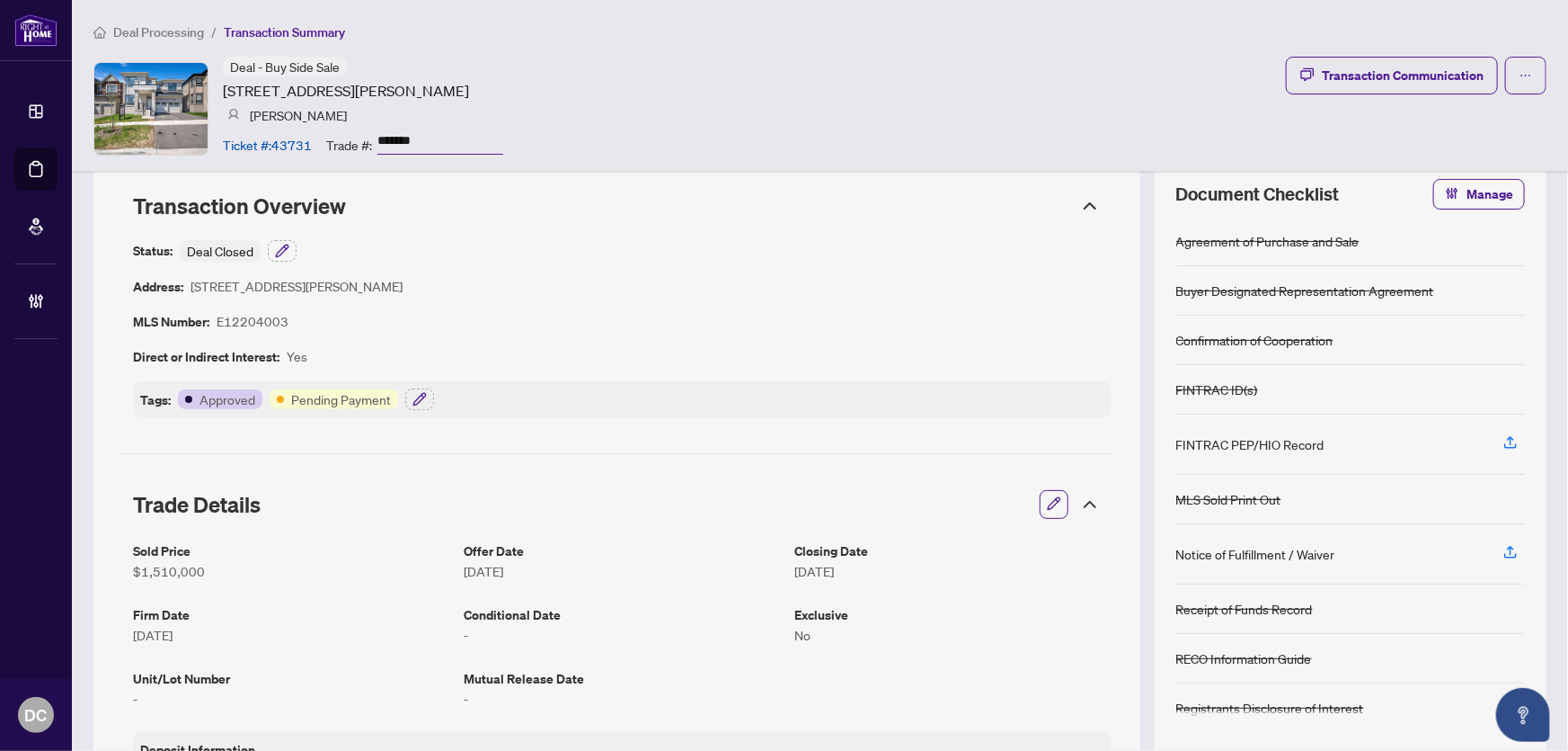
scroll to position [0, 0]
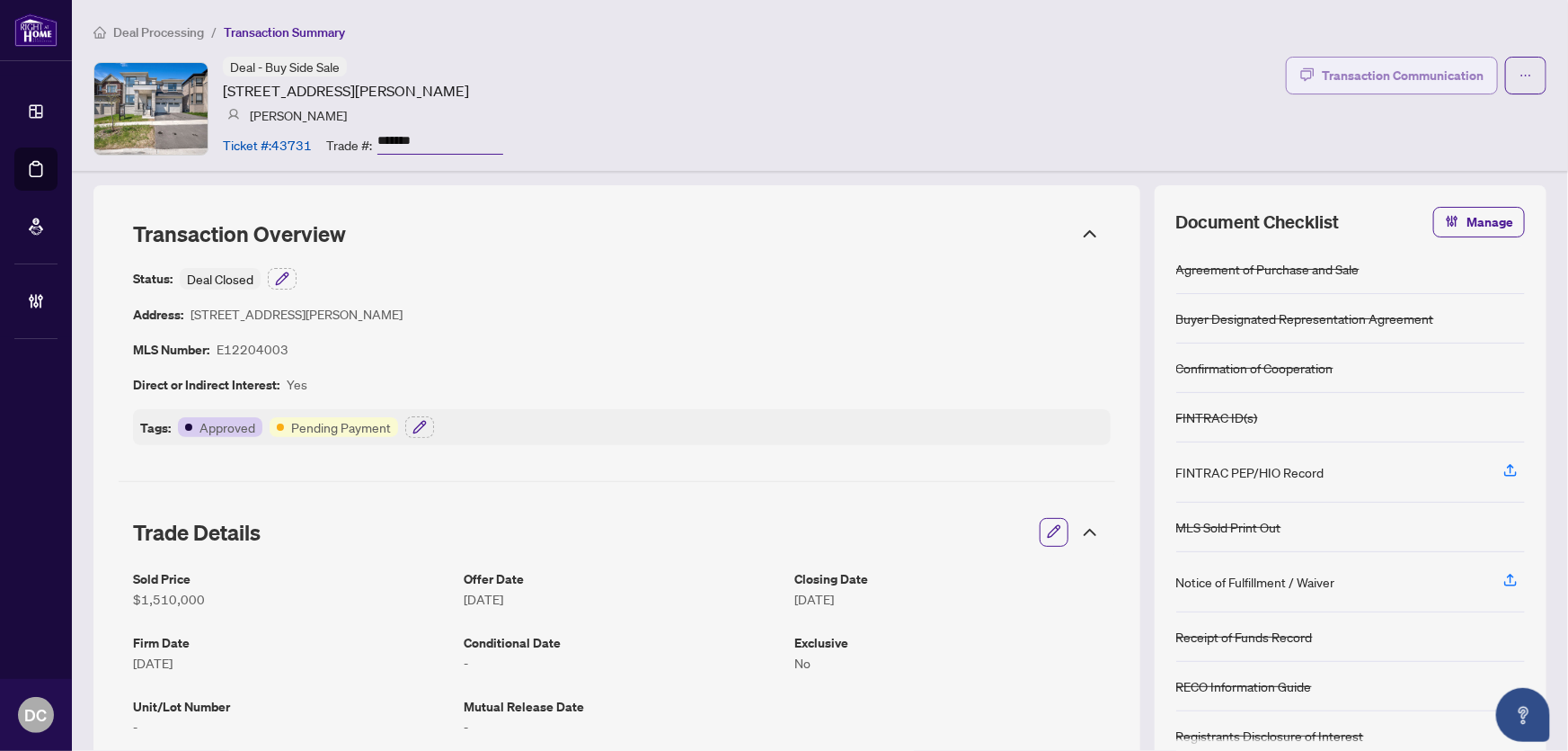
click at [1350, 63] on div "Transaction Communication" at bounding box center [1403, 75] width 162 height 29
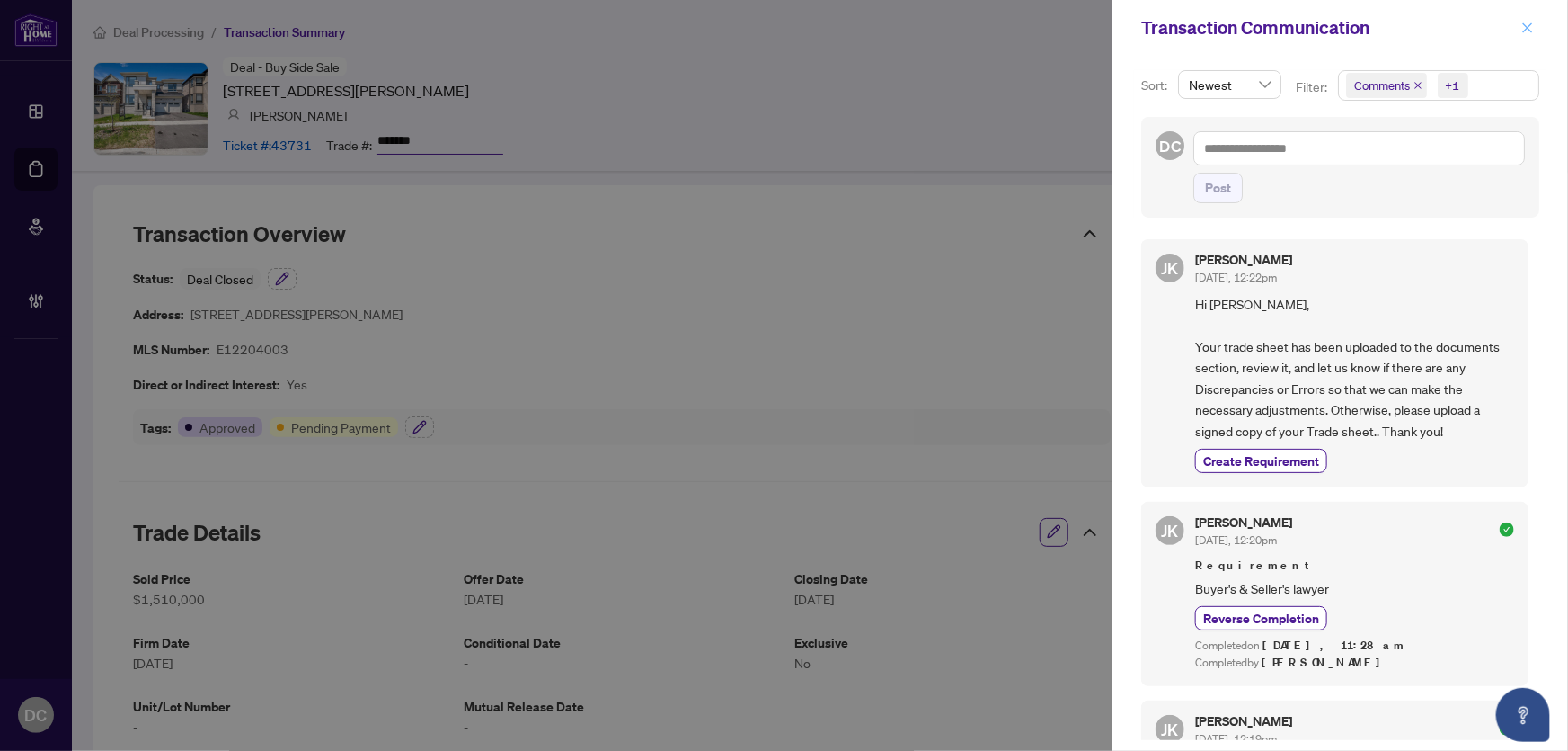
click at [1530, 31] on icon "close" at bounding box center [1527, 27] width 10 height 10
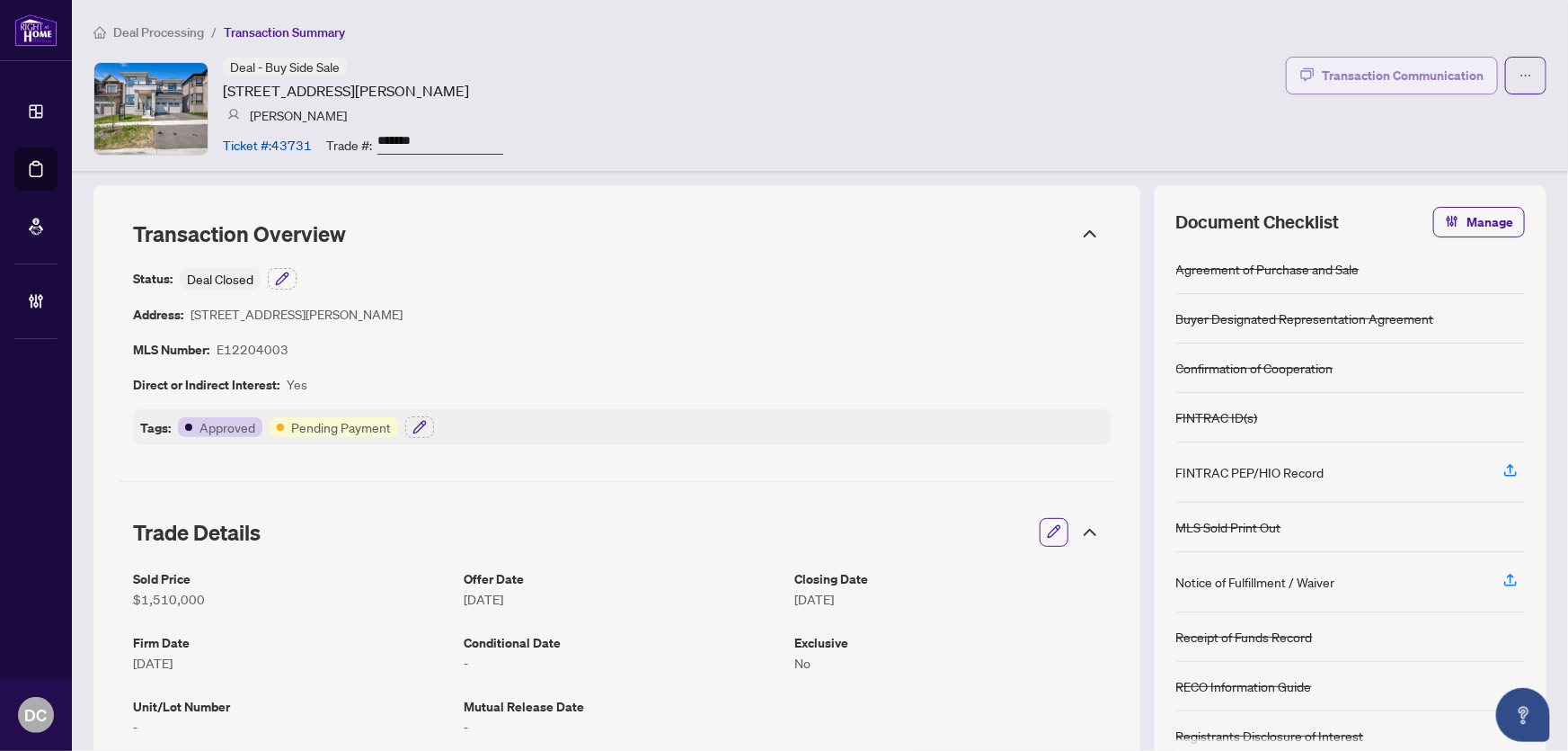
click at [1395, 80] on div "Transaction Communication" at bounding box center [1403, 75] width 162 height 29
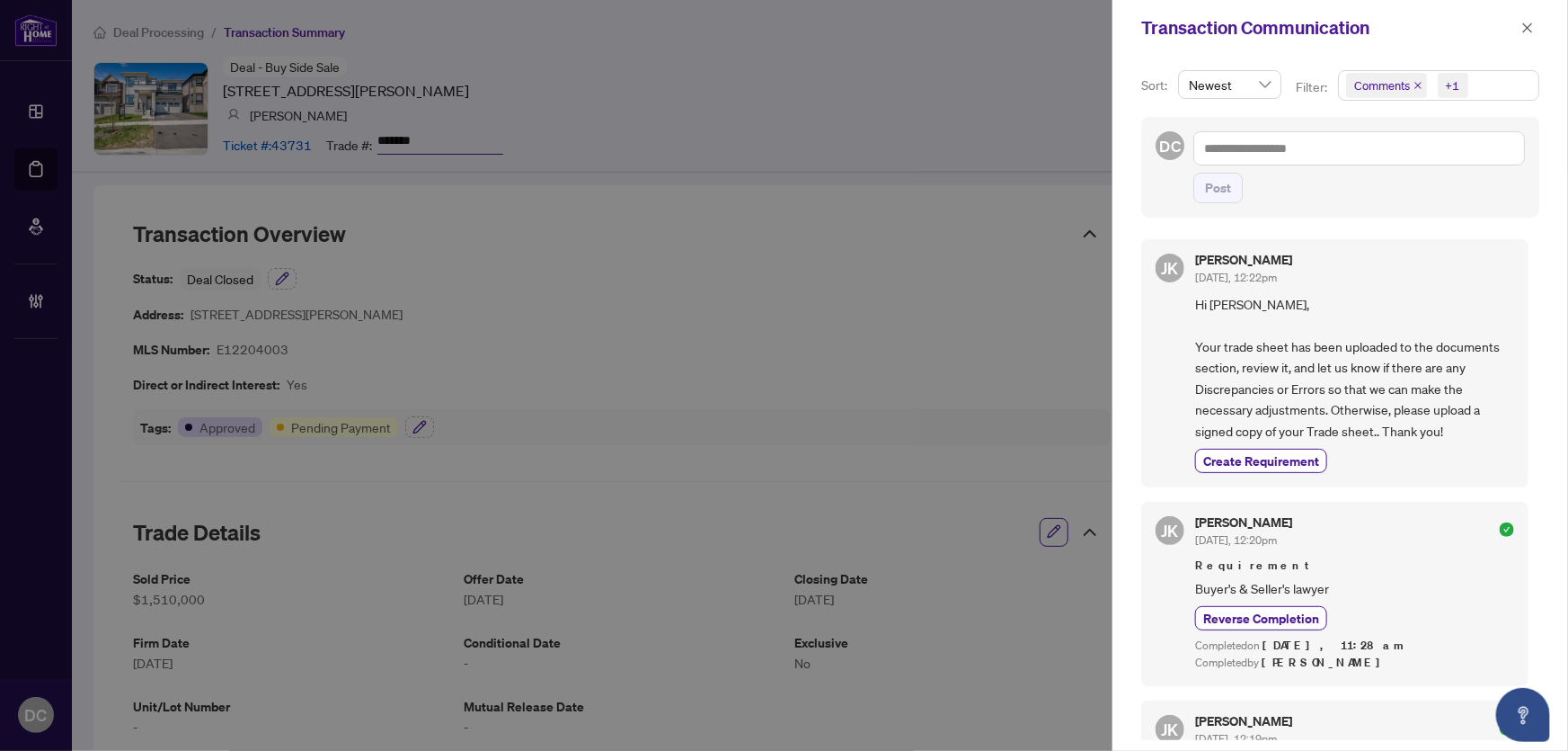
click at [1502, 90] on span "Comments +1" at bounding box center [1439, 85] width 200 height 29
click at [1408, 154] on span "Comments" at bounding box center [1404, 159] width 62 height 16
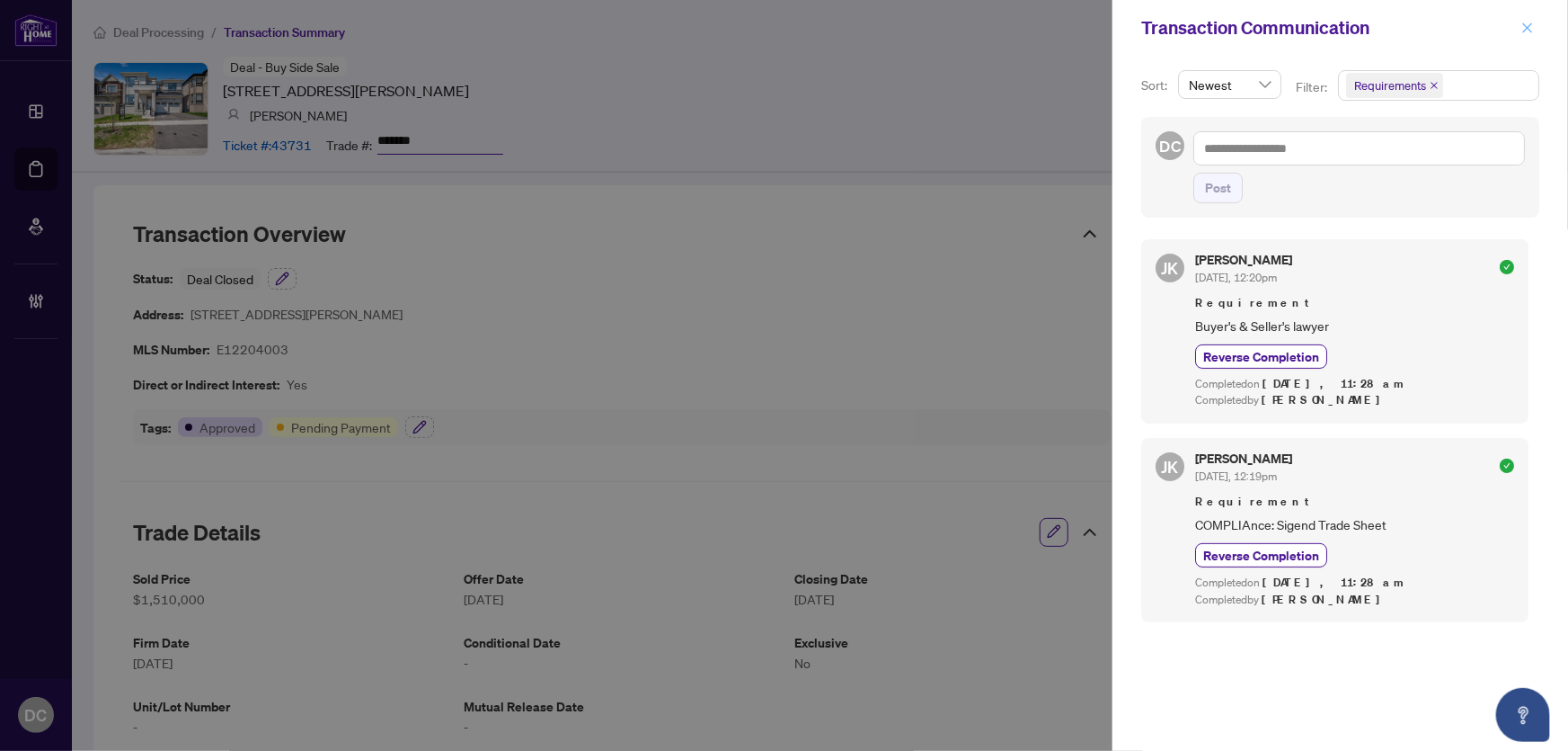
click at [1538, 24] on div "Transaction Communication" at bounding box center [1340, 28] width 456 height 55
click at [1532, 24] on icon "close" at bounding box center [1528, 28] width 13 height 13
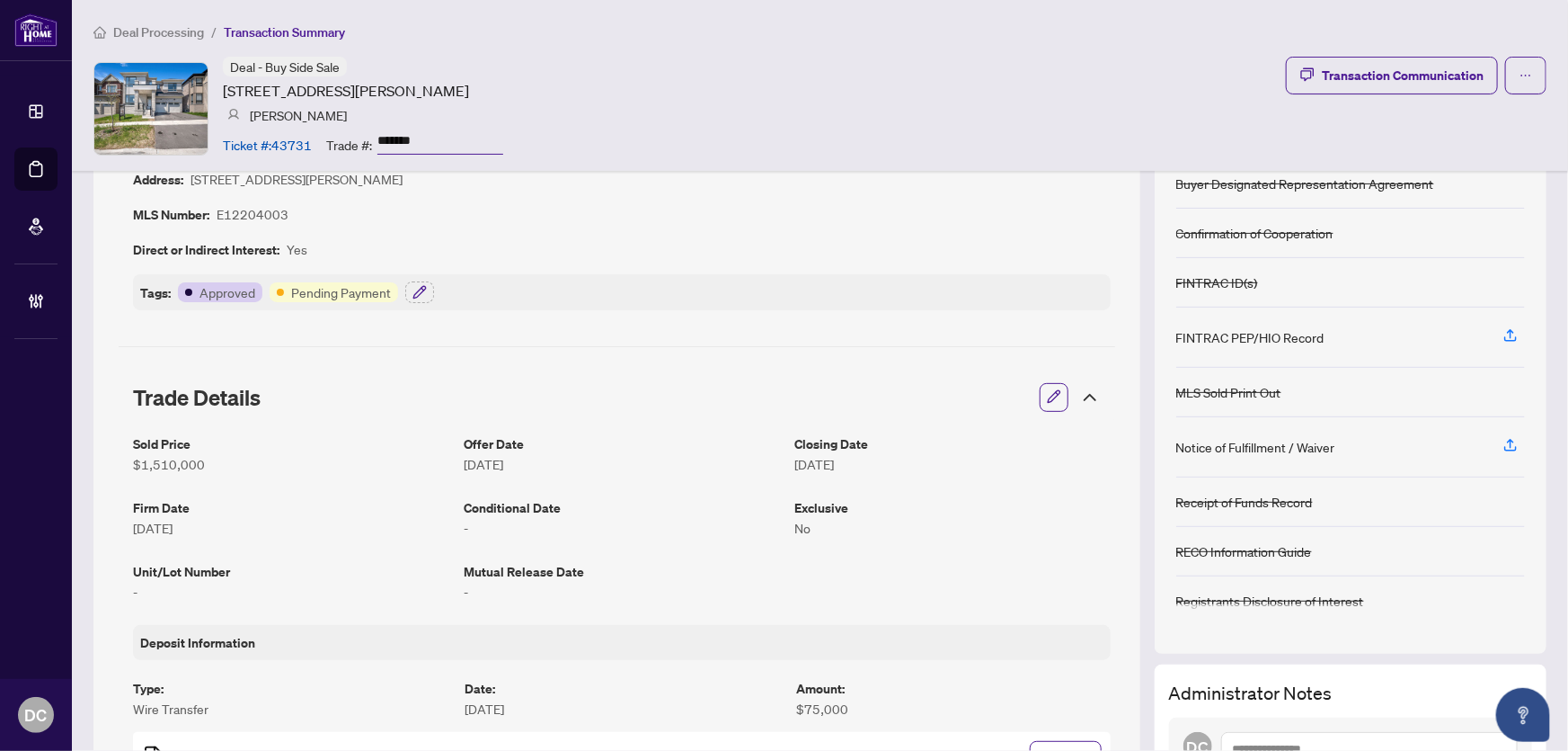
scroll to position [163, 0]
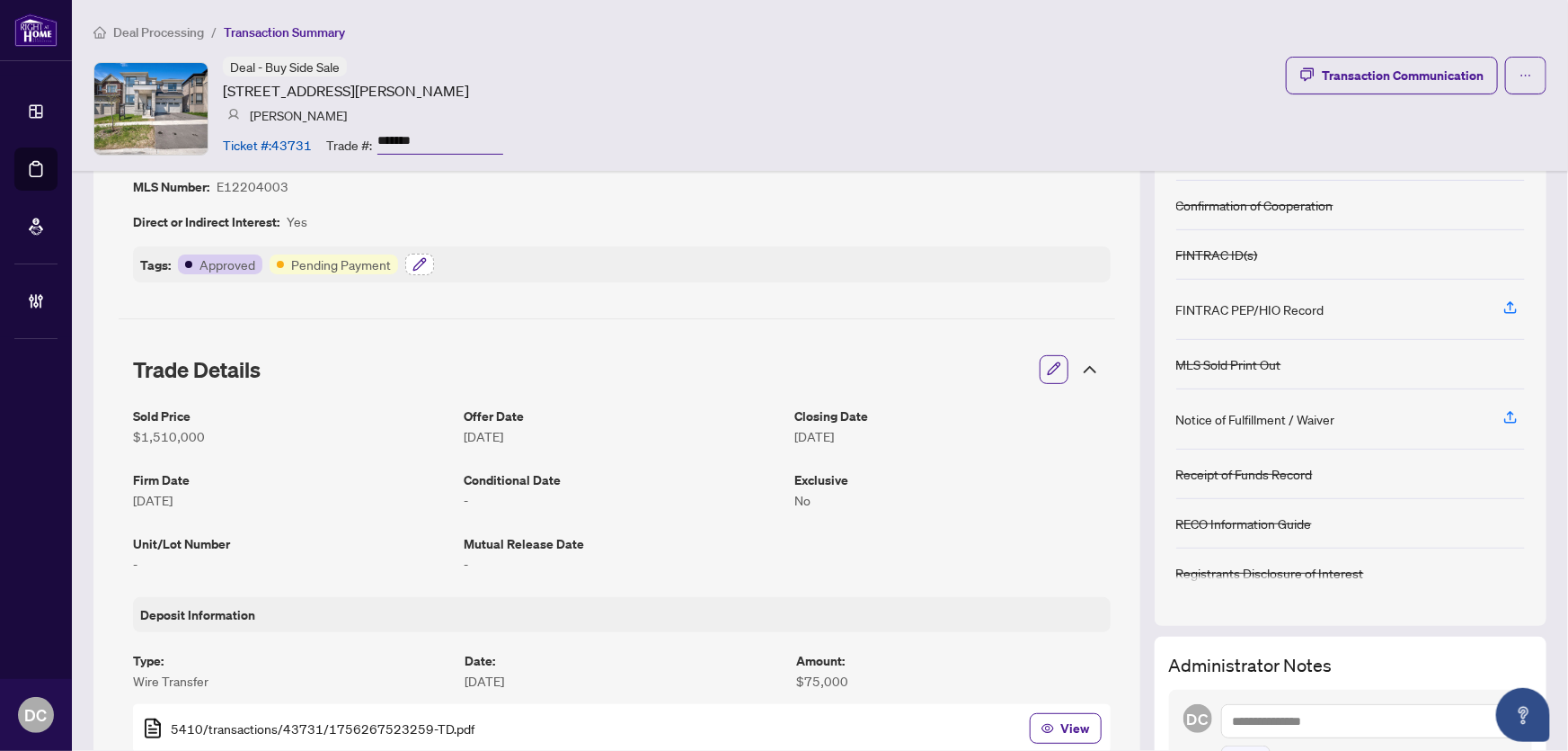
click at [420, 263] on icon "button" at bounding box center [419, 264] width 12 height 12
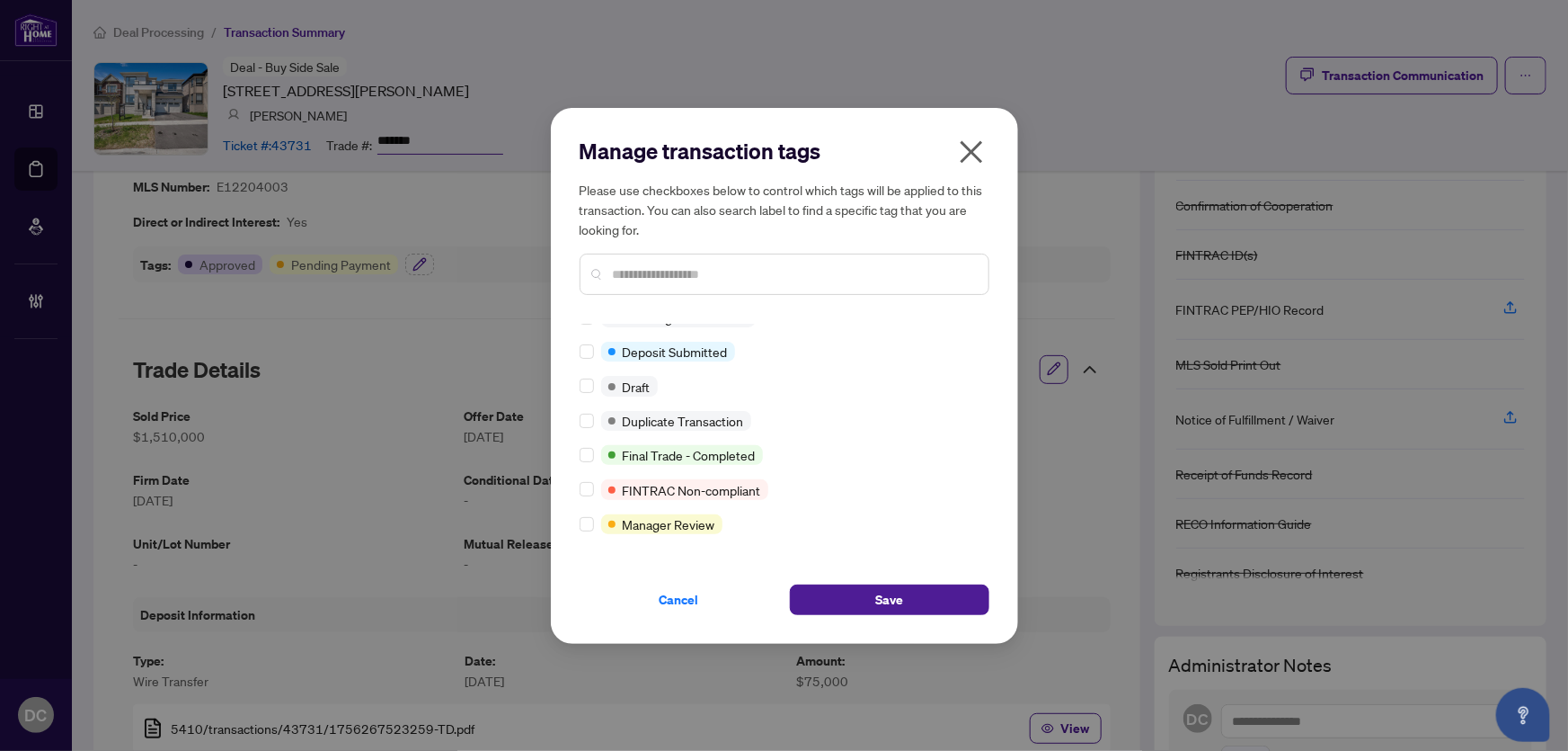
scroll to position [0, 0]
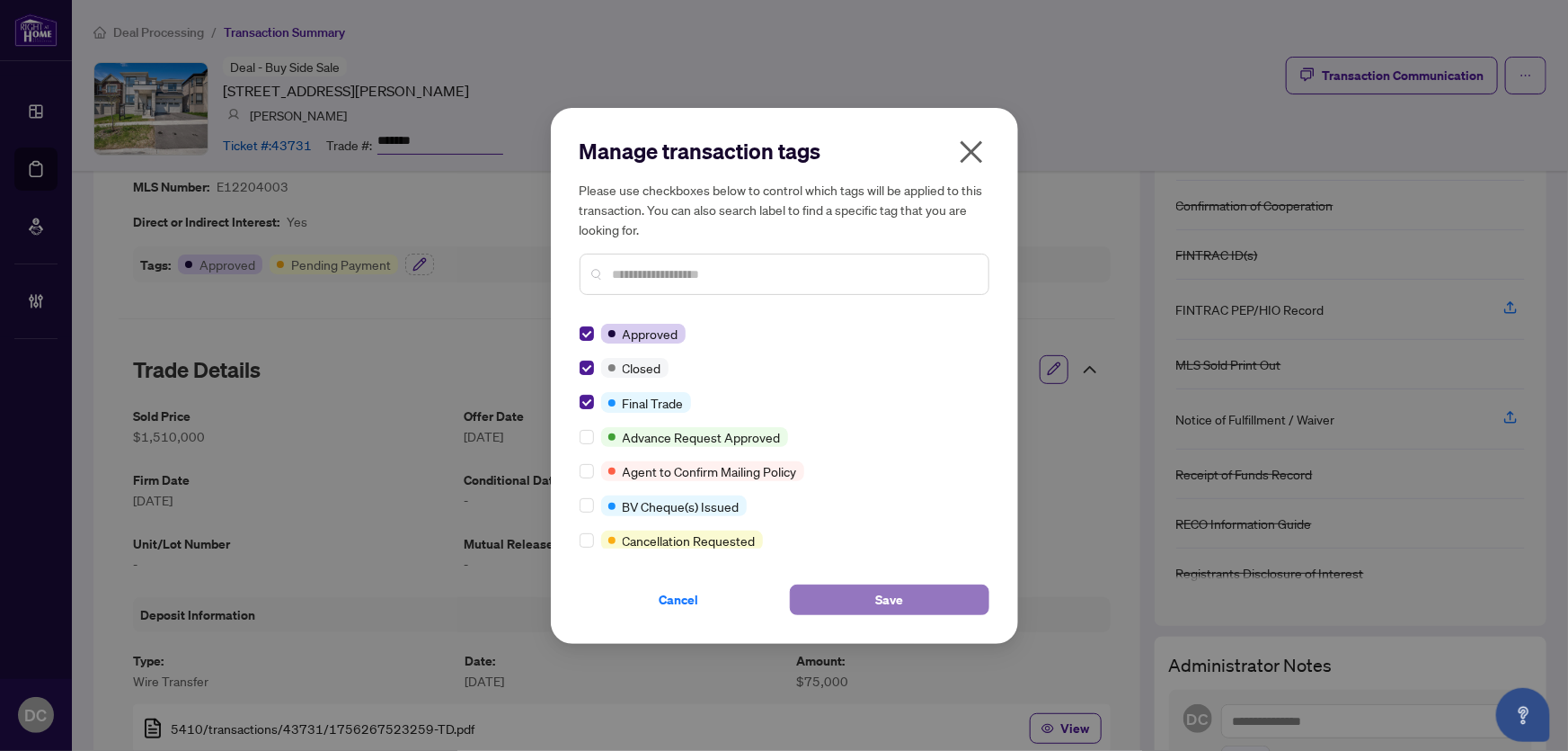
click at [891, 605] on span "Save" at bounding box center [889, 599] width 28 height 29
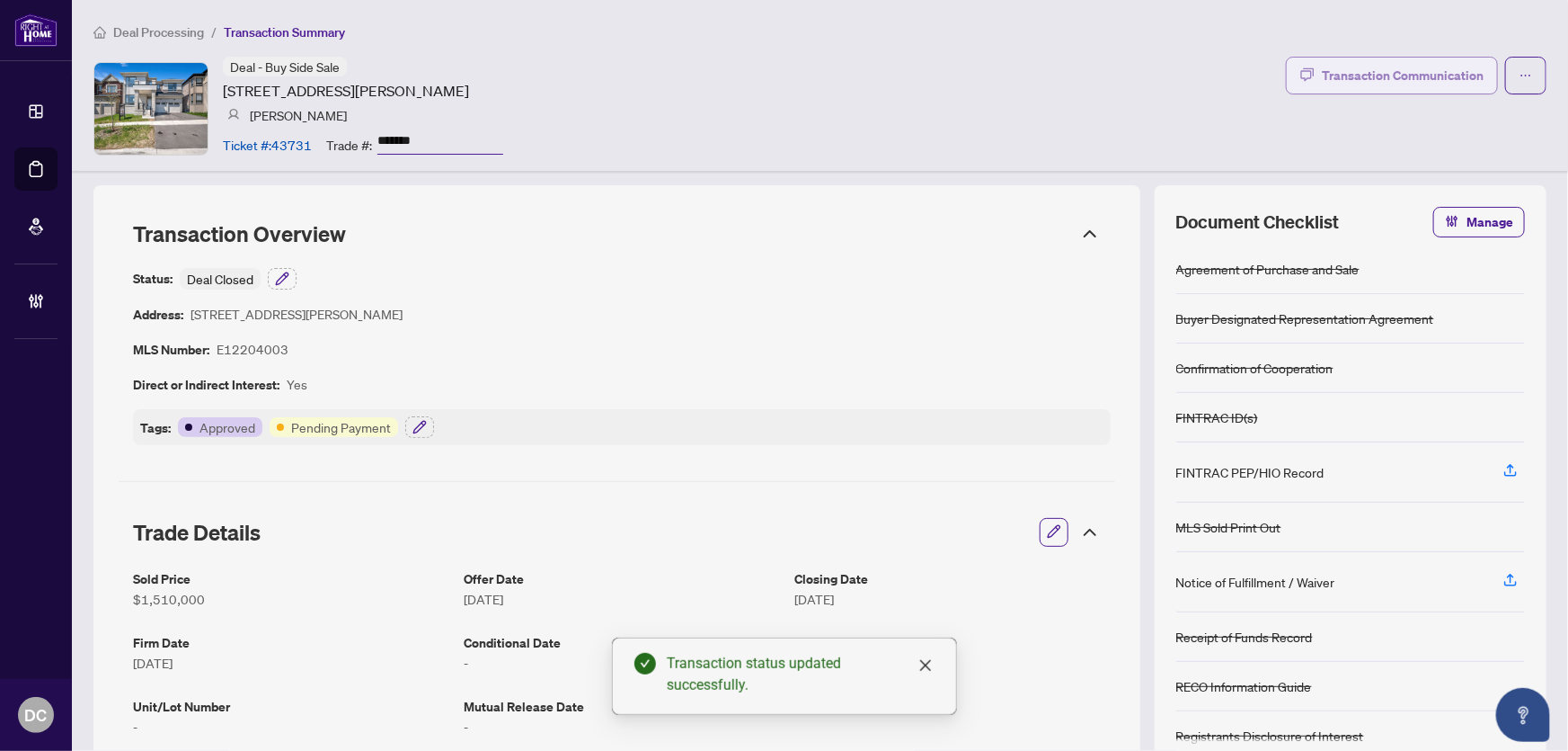
click at [1359, 67] on div "Transaction Communication" at bounding box center [1403, 75] width 162 height 29
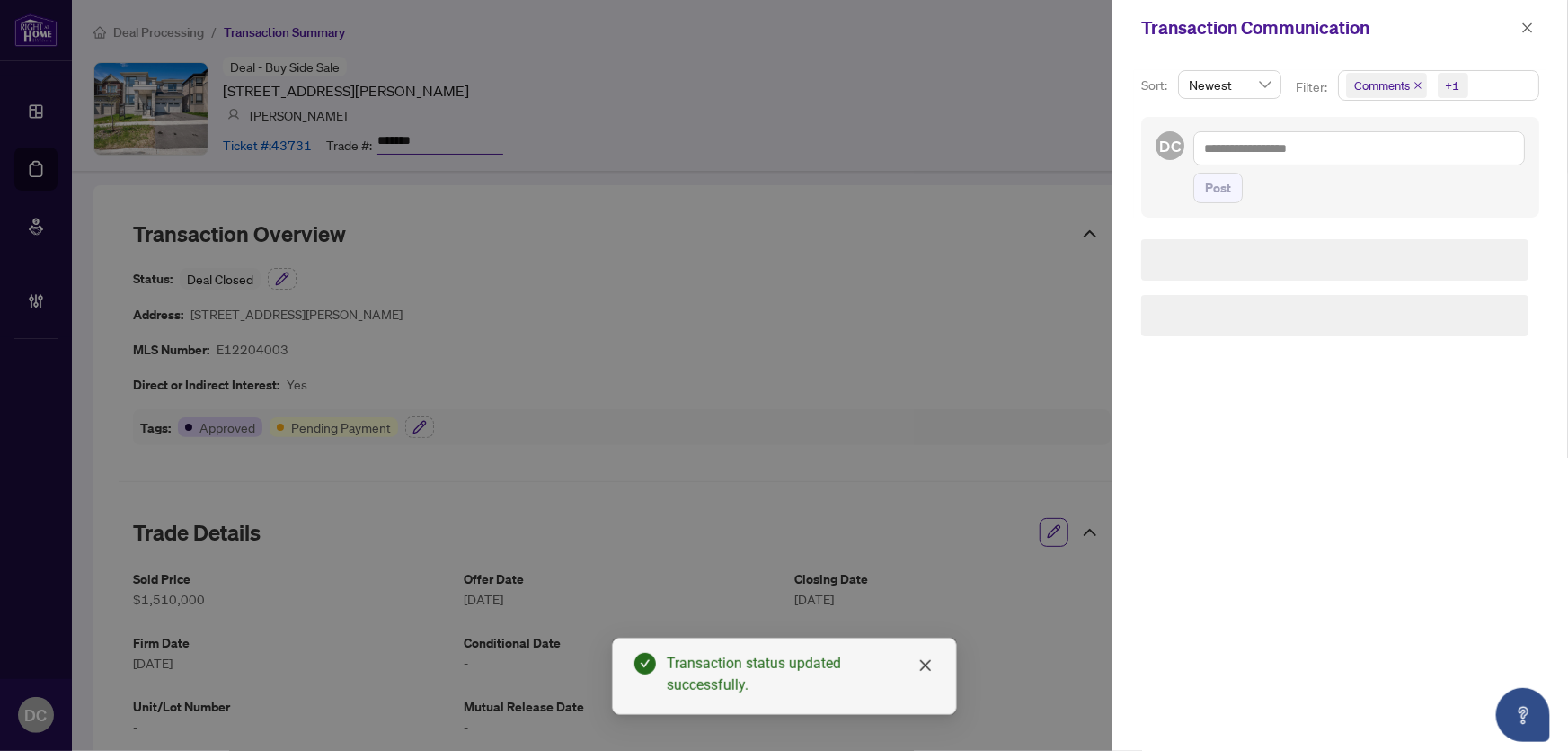
click at [1501, 80] on span "Comments +1" at bounding box center [1439, 85] width 200 height 29
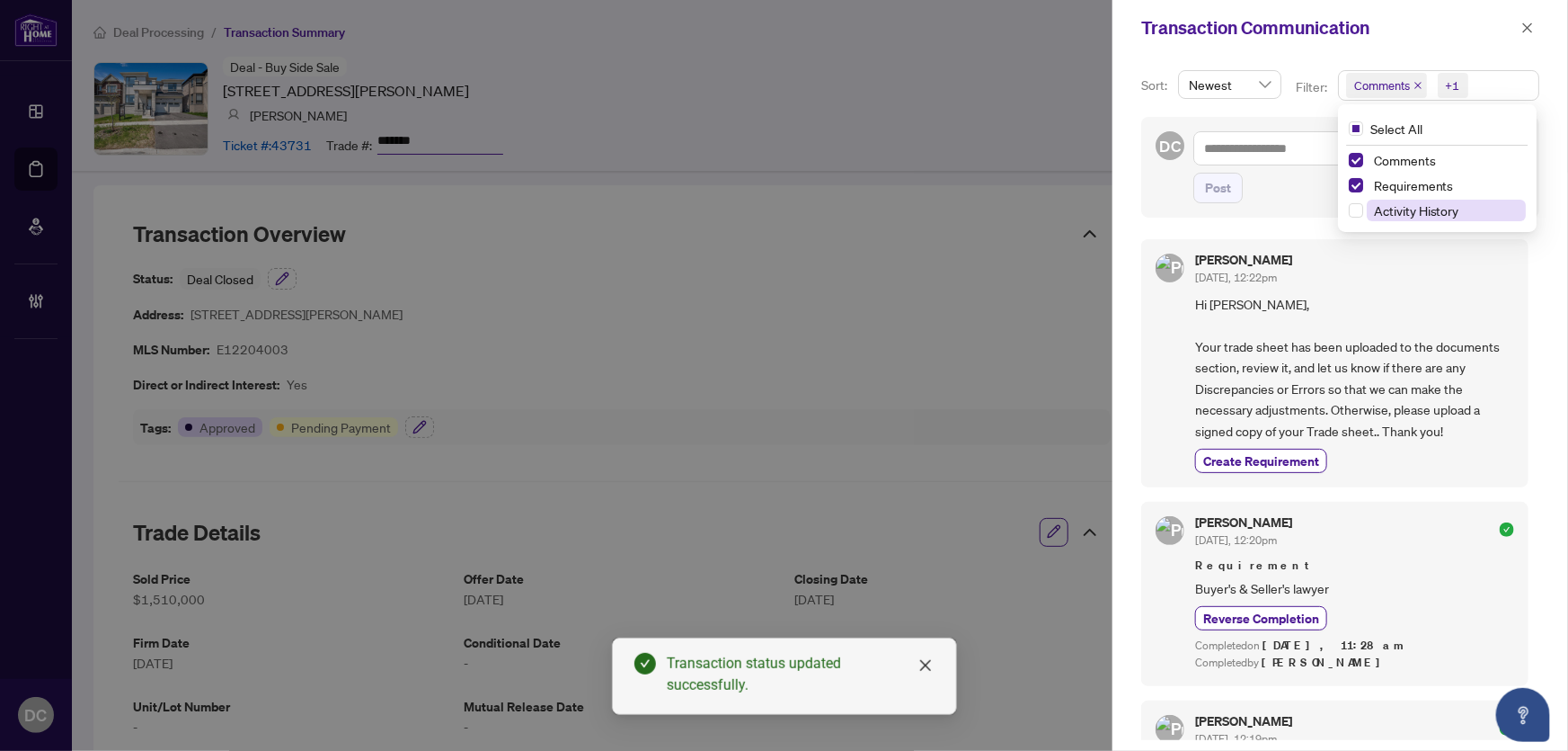
click at [1405, 203] on span "Activity History" at bounding box center [1416, 210] width 85 height 16
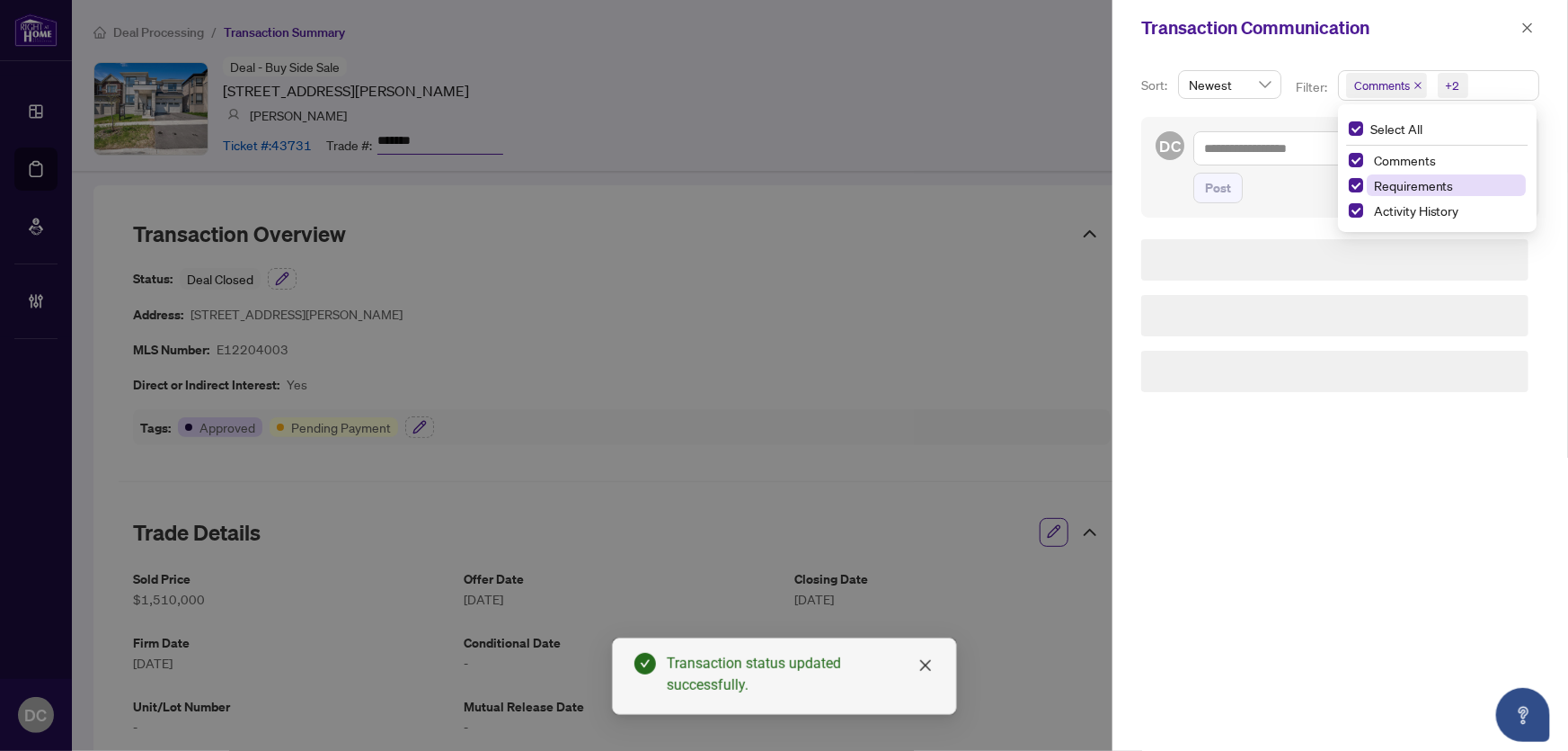
click at [1419, 188] on span "Requirements" at bounding box center [1414, 184] width 80 height 16
click at [1420, 165] on span "Comments" at bounding box center [1404, 159] width 62 height 16
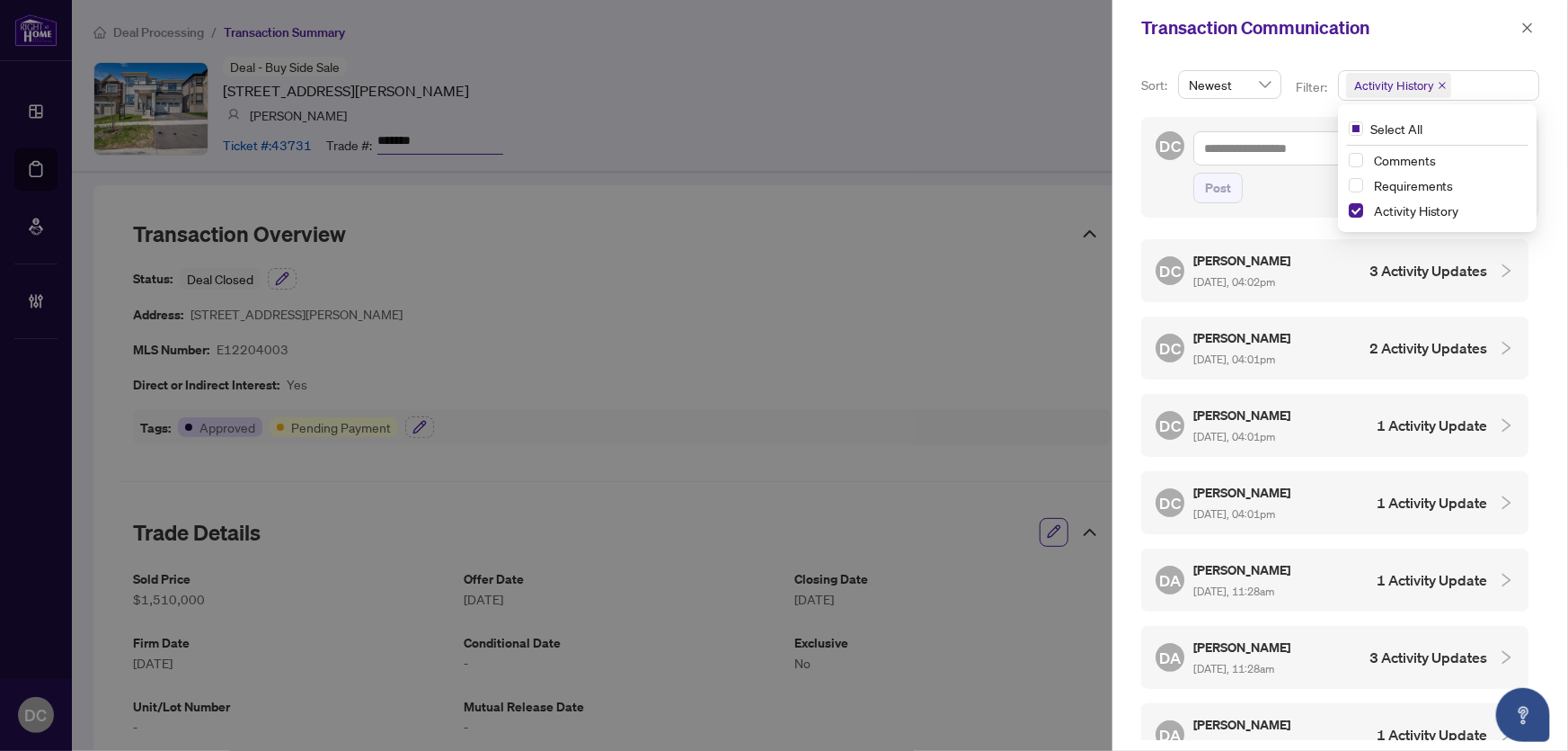
click at [1310, 572] on div "DA [PERSON_NAME] [DATE], 11:28am 1 Activity Update" at bounding box center [1321, 580] width 332 height 42
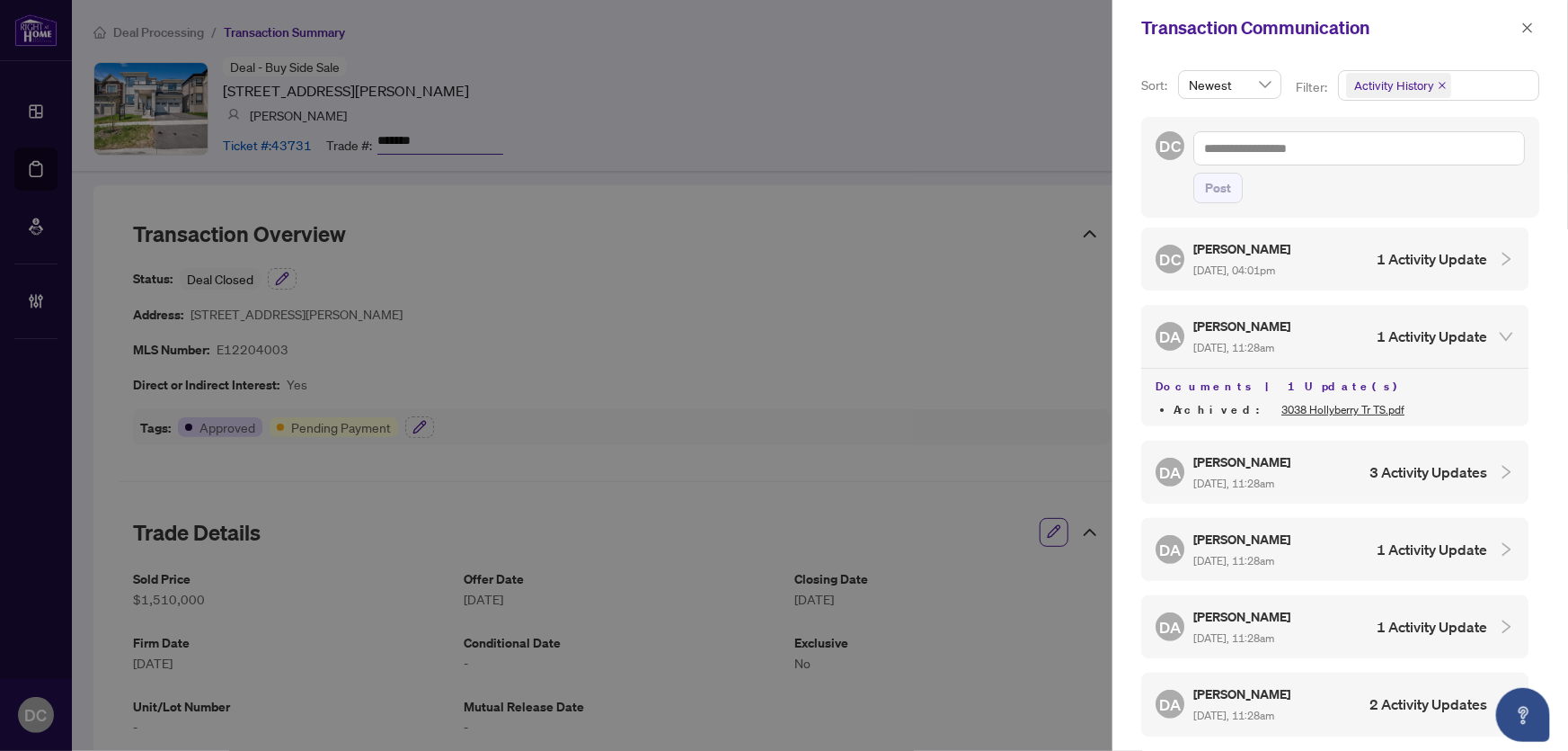
scroll to position [244, 0]
click at [1309, 474] on div "DA [PERSON_NAME] [DATE], 11:28am 3 Activity Updates" at bounding box center [1321, 471] width 332 height 42
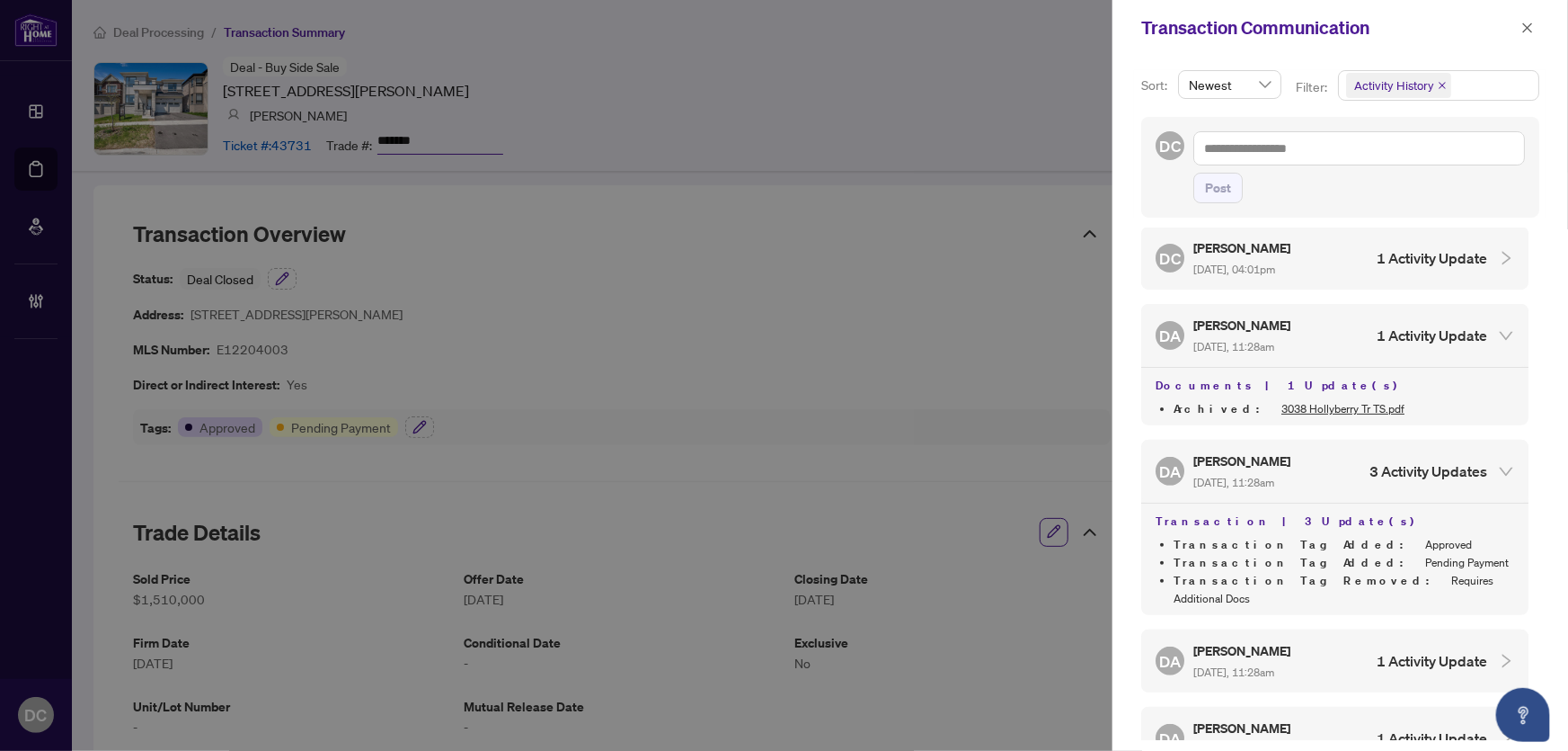
click at [1324, 640] on div "DA [PERSON_NAME] [DATE], 11:28am 1 Activity Update" at bounding box center [1321, 660] width 332 height 42
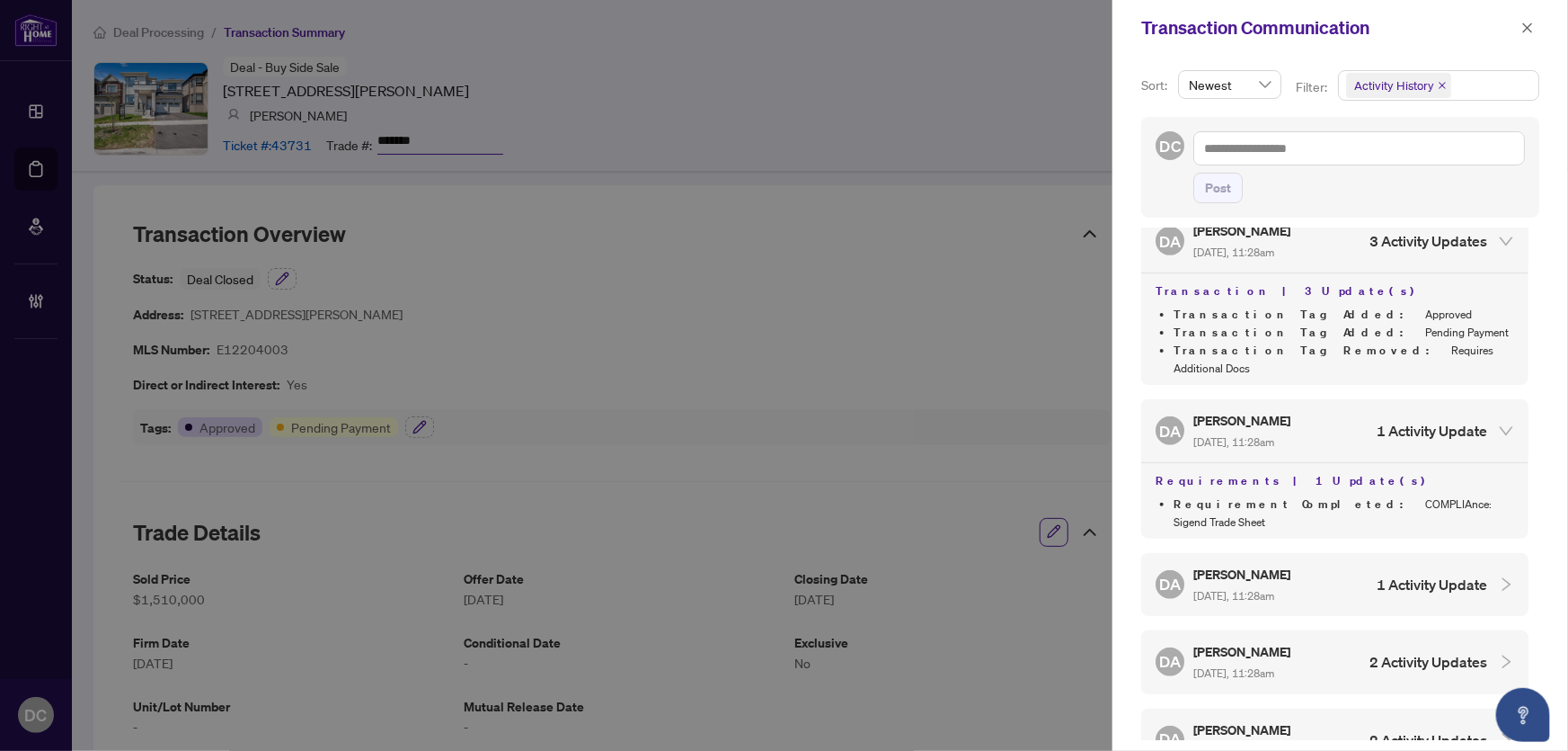
scroll to position [572, 0]
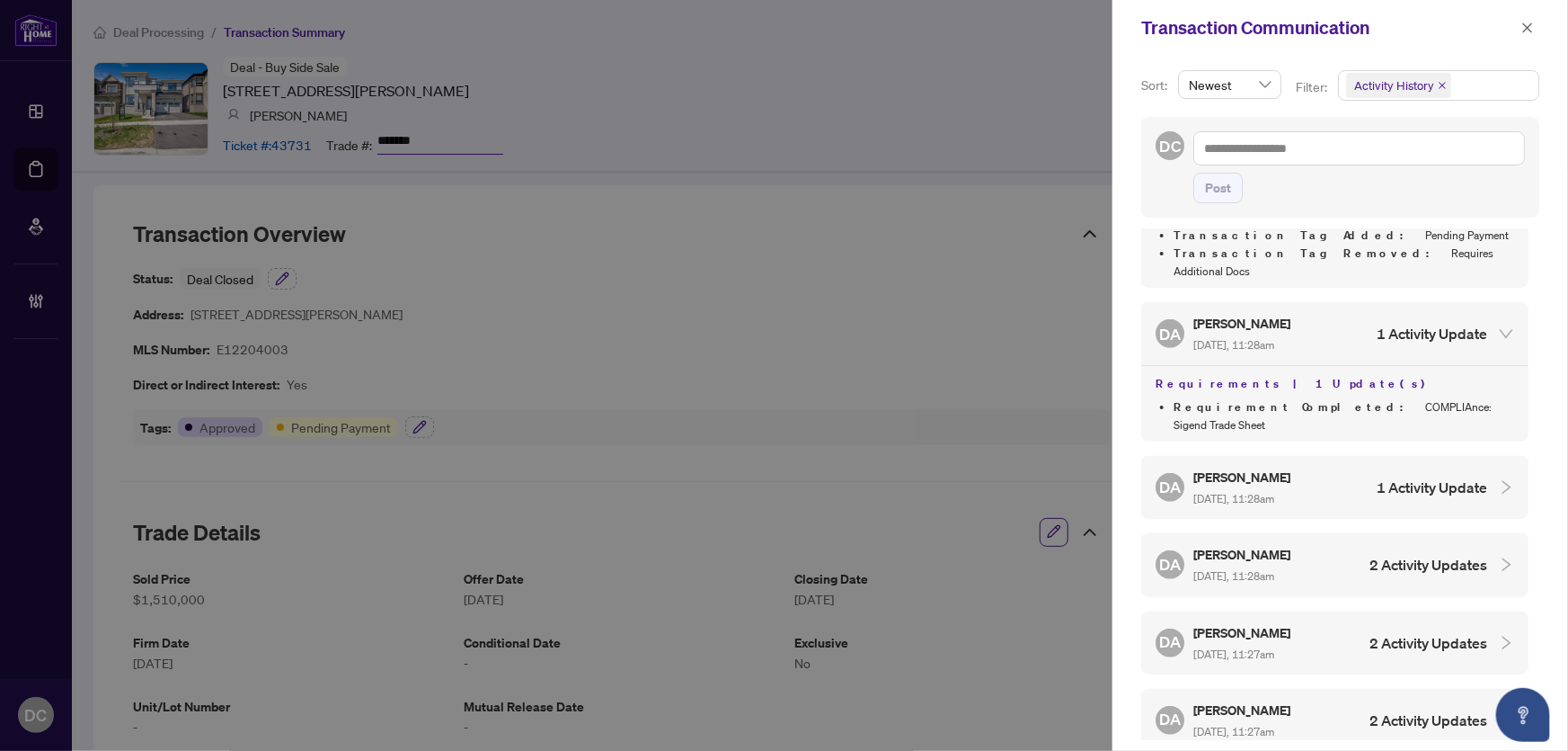
click at [1325, 466] on div "DA [PERSON_NAME] [DATE], 11:28am 1 Activity Update" at bounding box center [1321, 486] width 332 height 42
click at [1537, 25] on button "button" at bounding box center [1527, 27] width 23 height 21
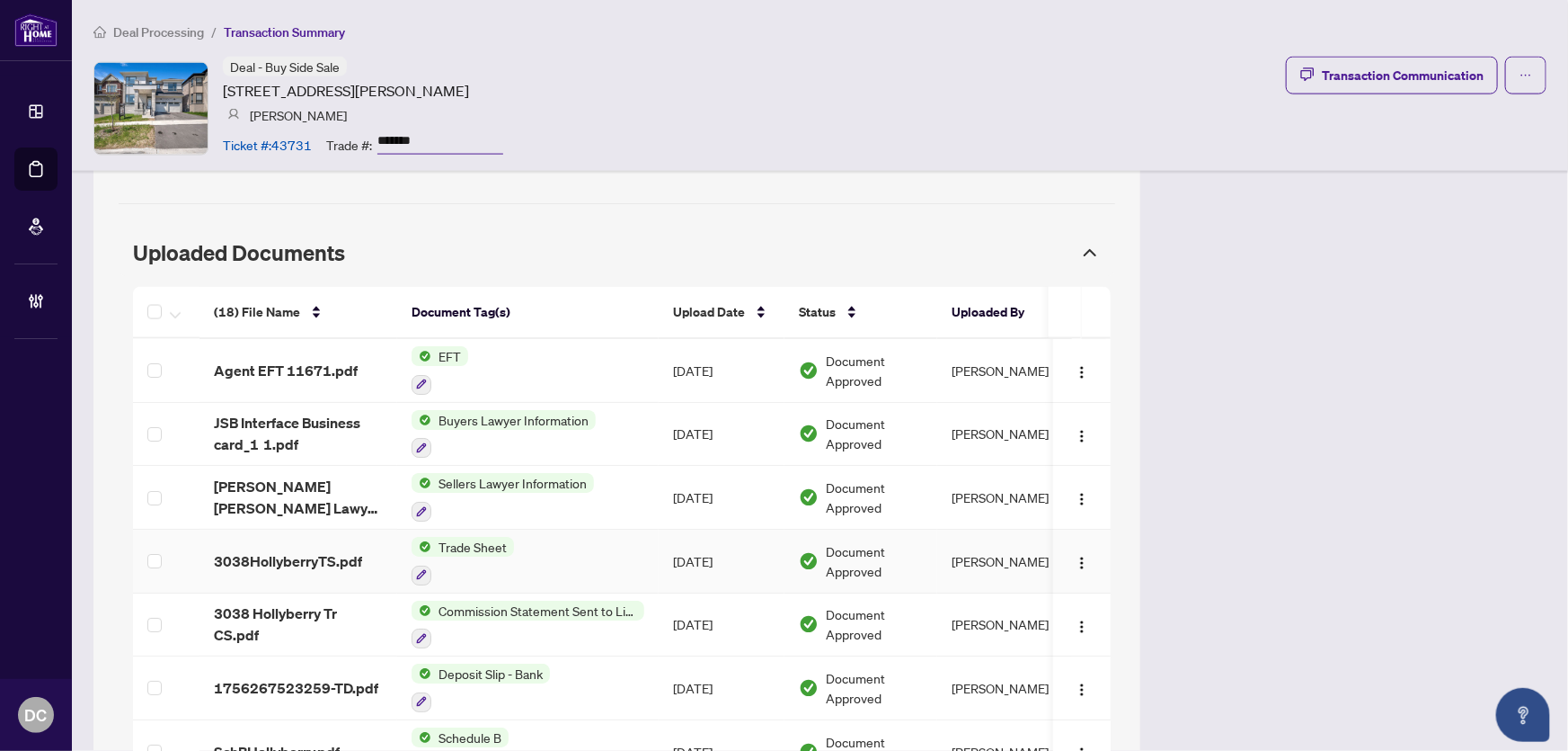
scroll to position [1143, 0]
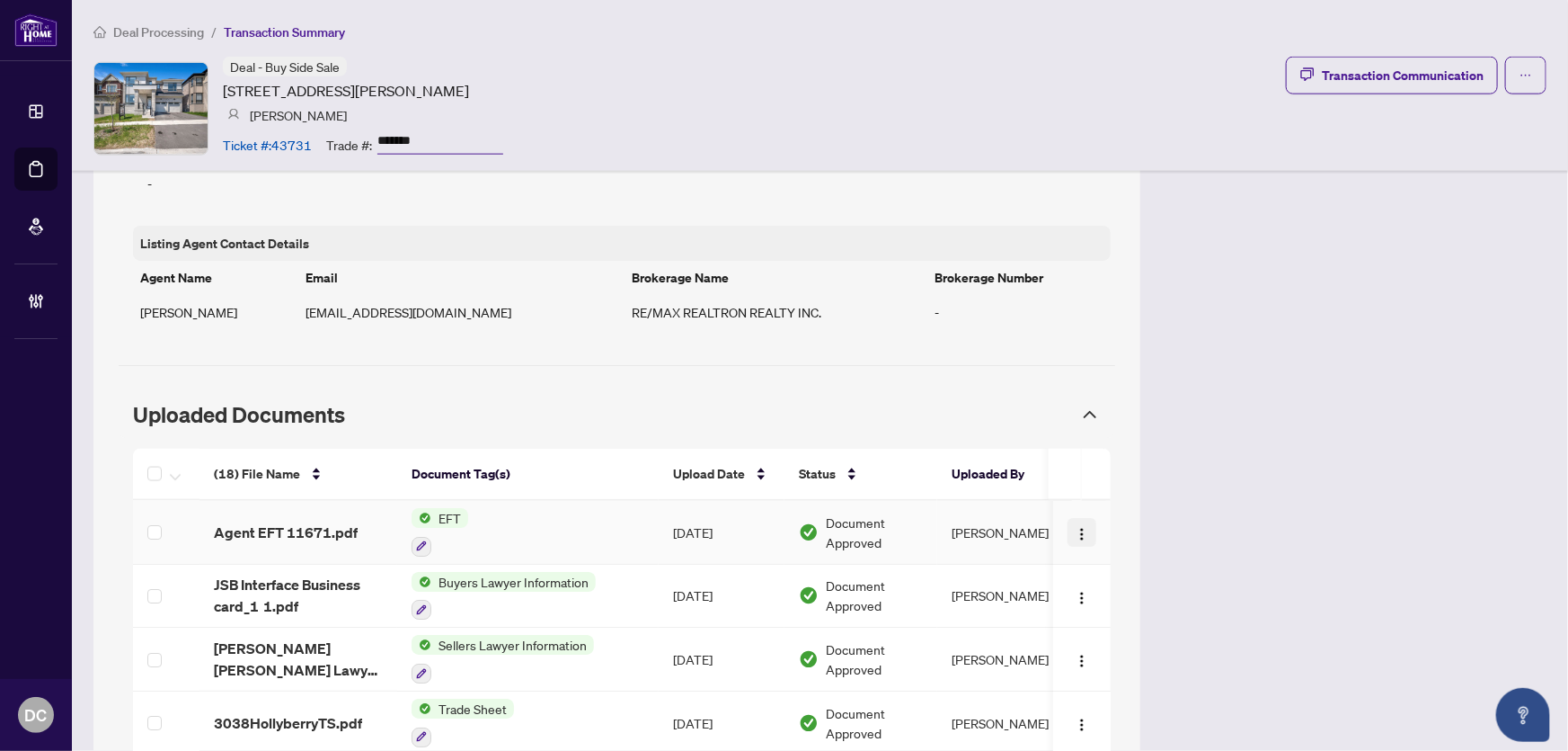
click at [1074, 532] on img "button" at bounding box center [1082, 535] width 15 height 15
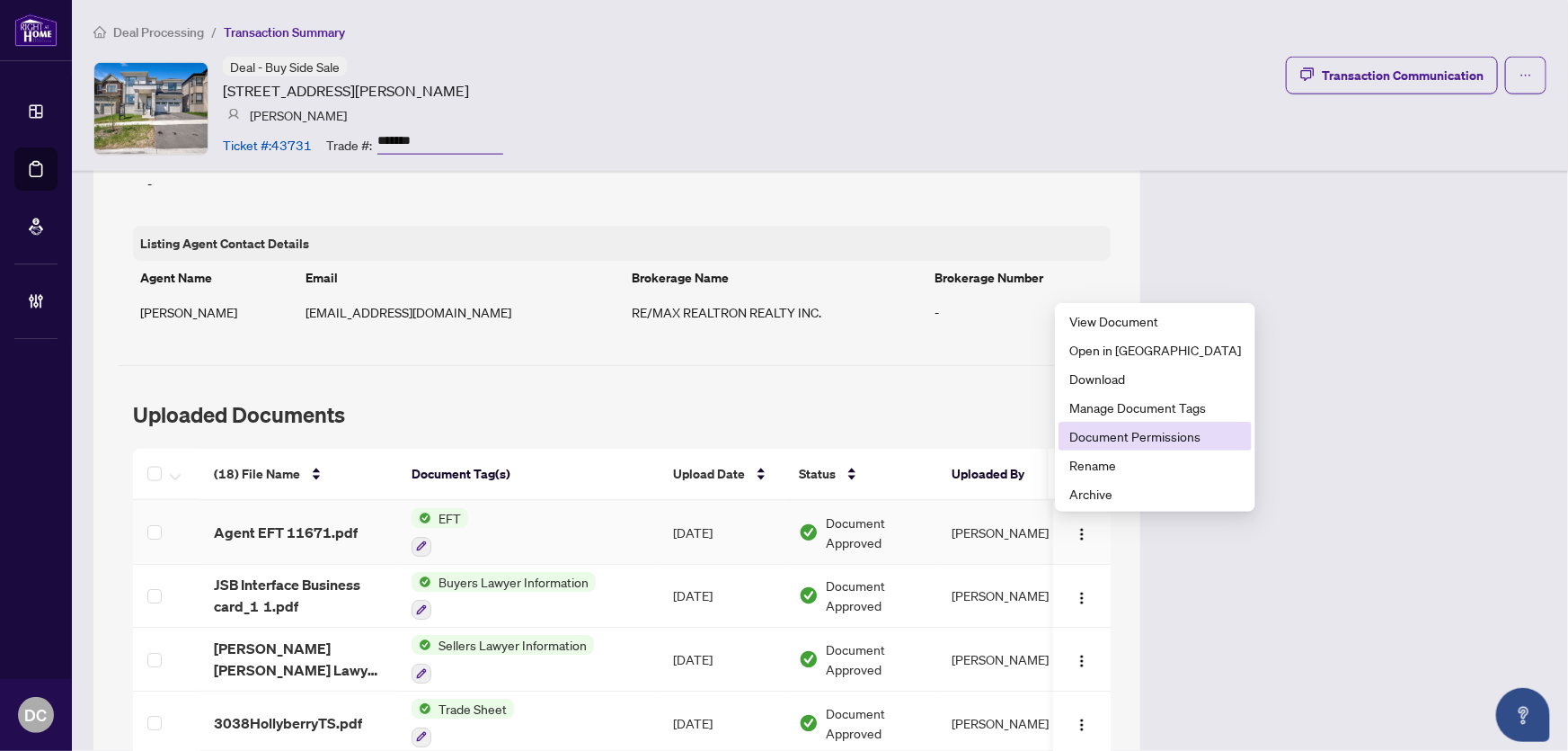
click at [1146, 431] on span "Document Permissions" at bounding box center [1156, 436] width 172 height 19
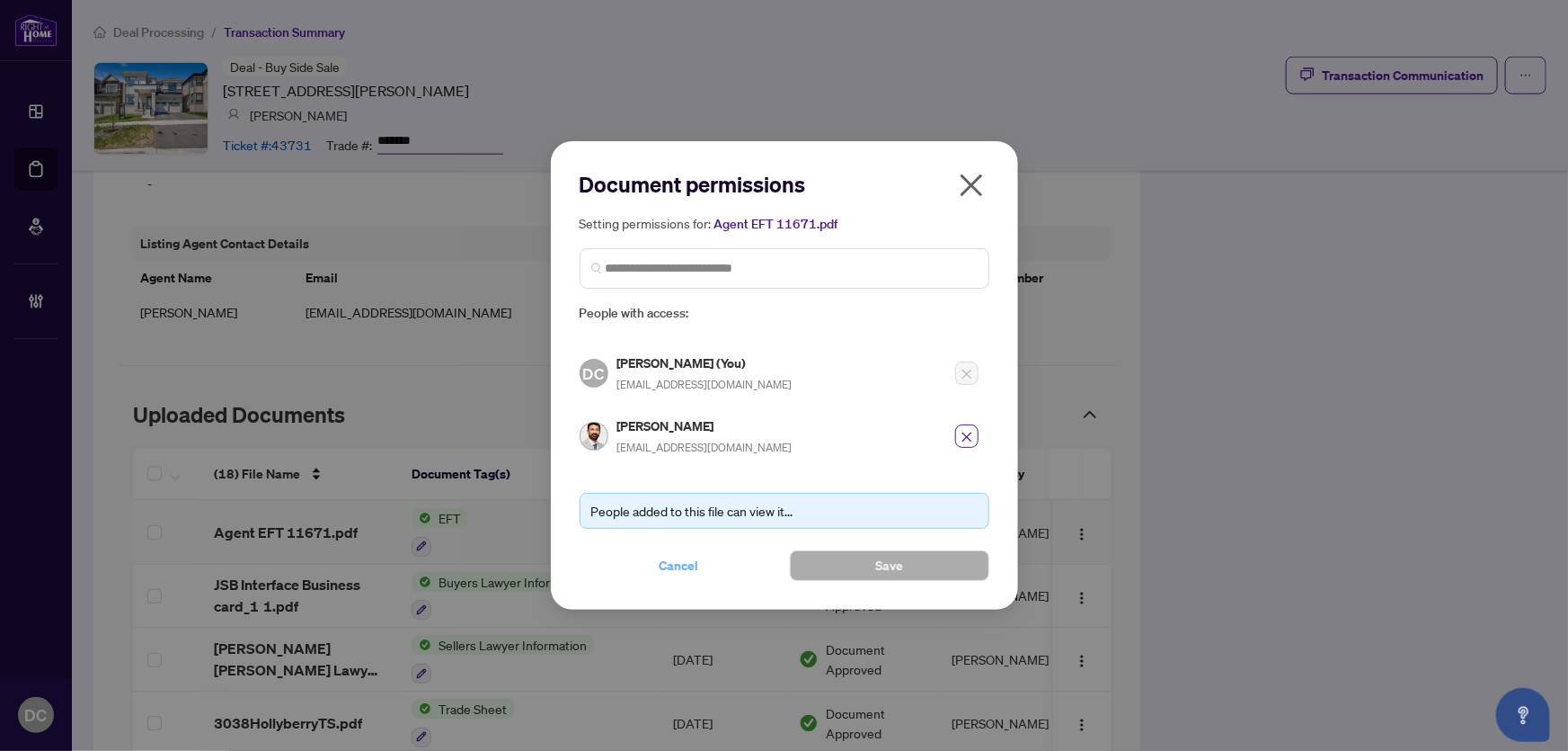
click at [668, 562] on span "Cancel" at bounding box center [679, 565] width 40 height 29
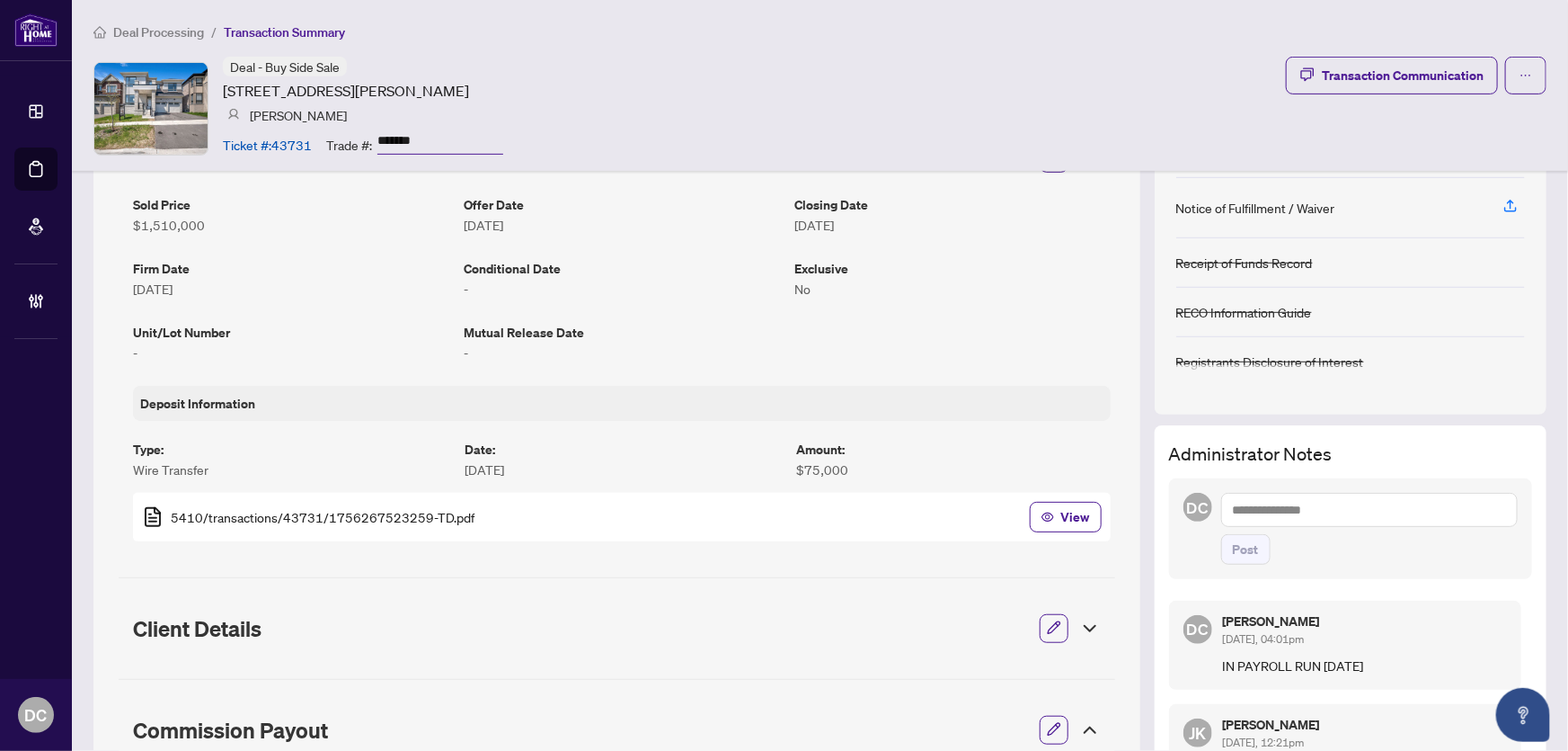
scroll to position [408, 0]
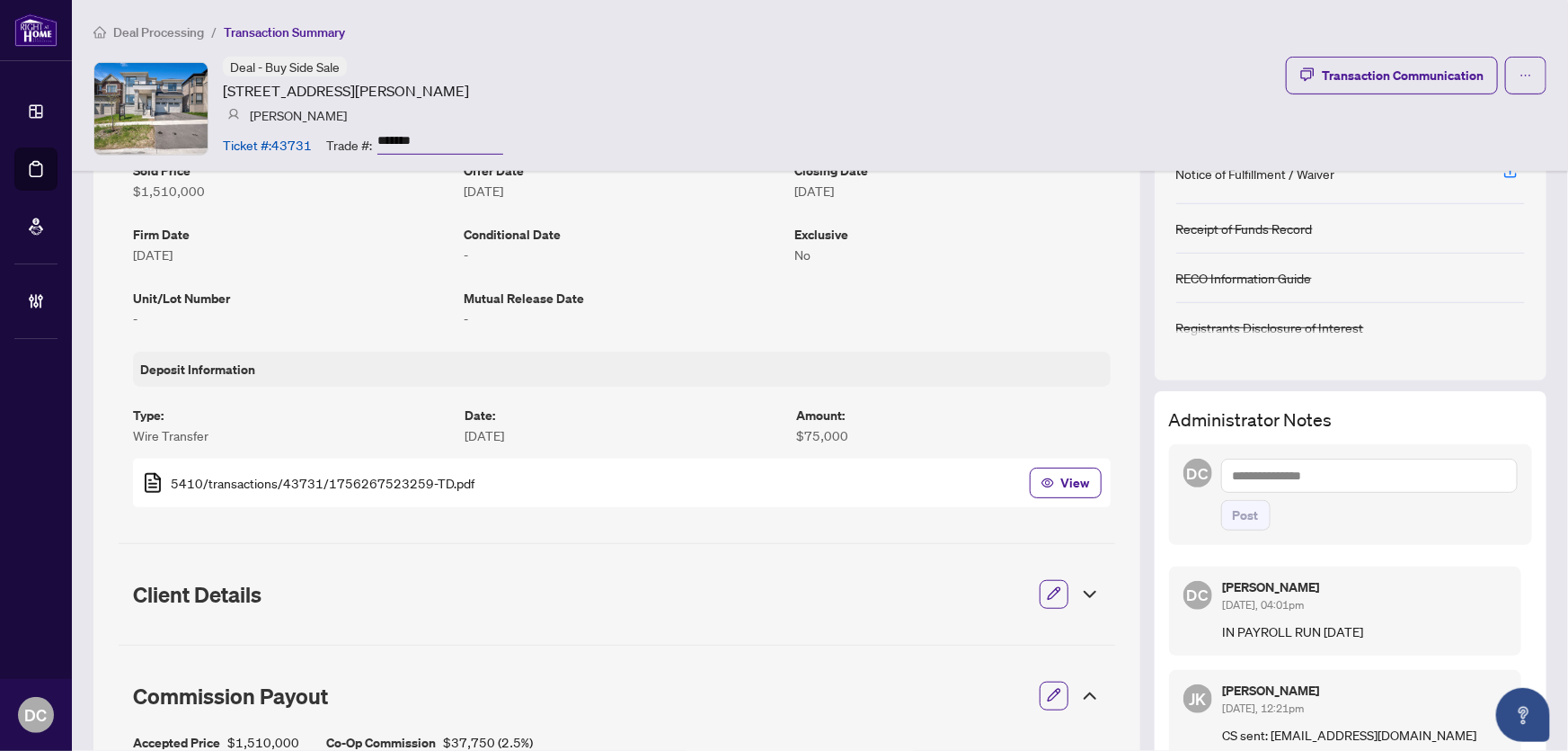
drag, startPoint x: 1390, startPoint y: 629, endPoint x: 1210, endPoint y: 629, distance: 180.0
click at [1223, 629] on p "IN PAYROLL RUN [DATE]" at bounding box center [1365, 631] width 284 height 19
copy p "IN PAYROLL RUN [DATE]"
